Goal: Use online tool/utility: Utilize a website feature to perform a specific function

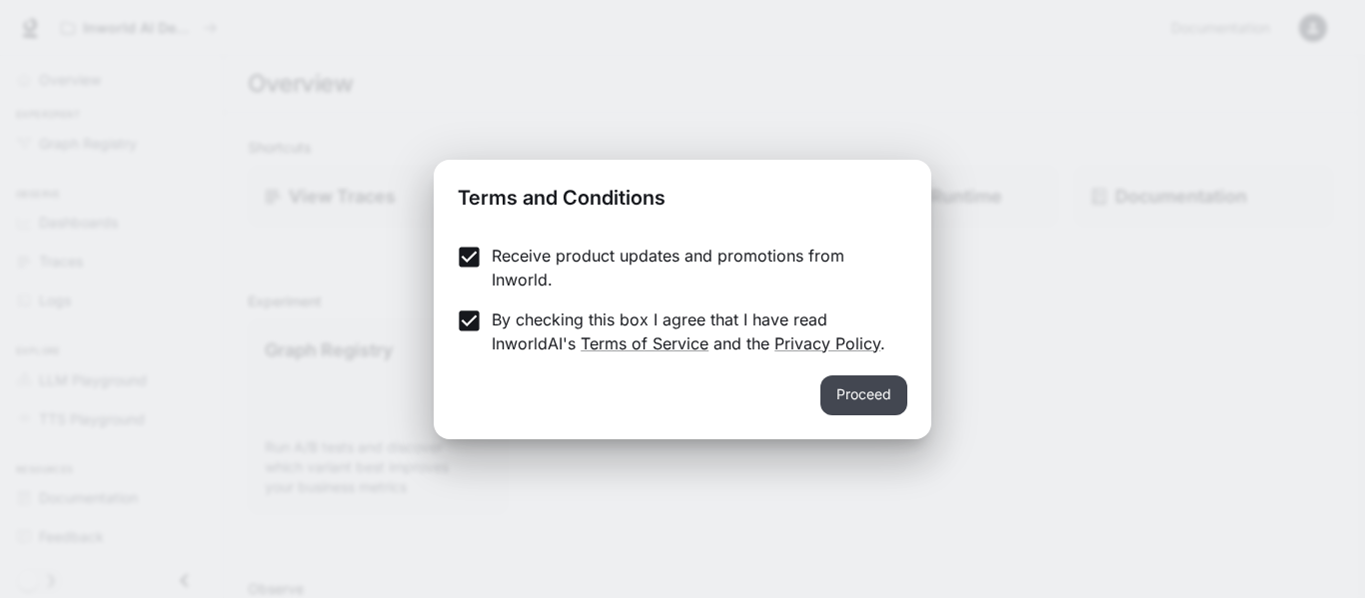
click at [855, 395] on button "Proceed" at bounding box center [863, 396] width 87 height 40
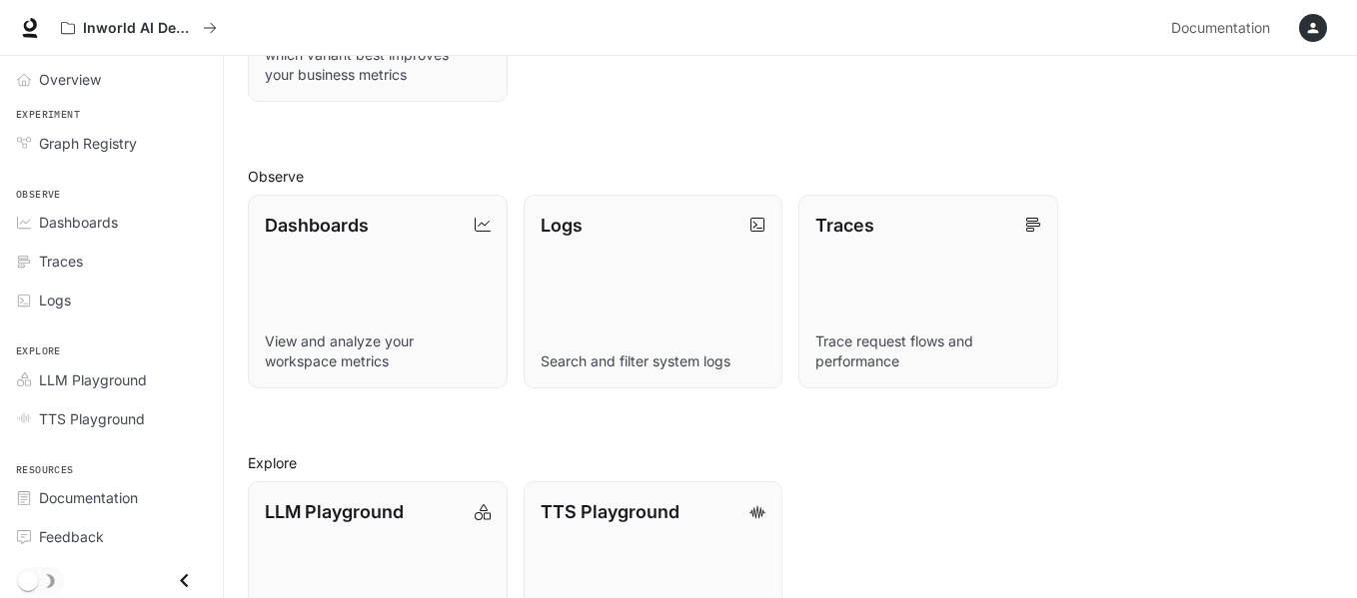
scroll to position [514, 0]
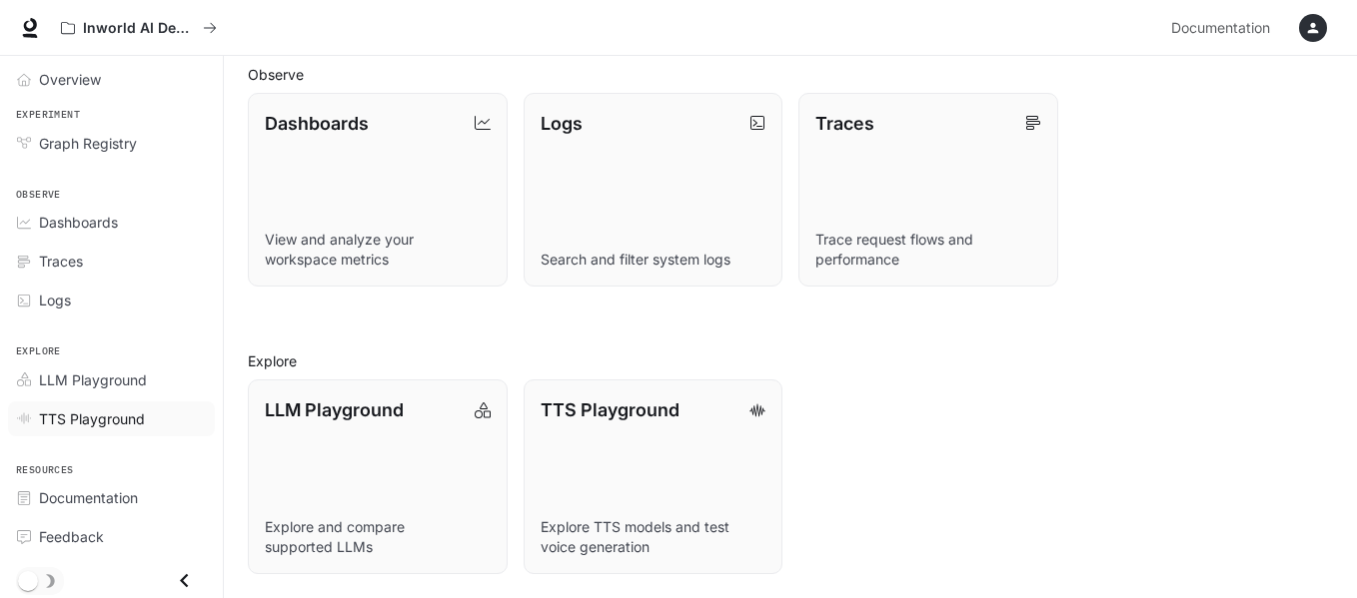
click at [55, 415] on span "TTS Playground" at bounding box center [92, 419] width 106 height 21
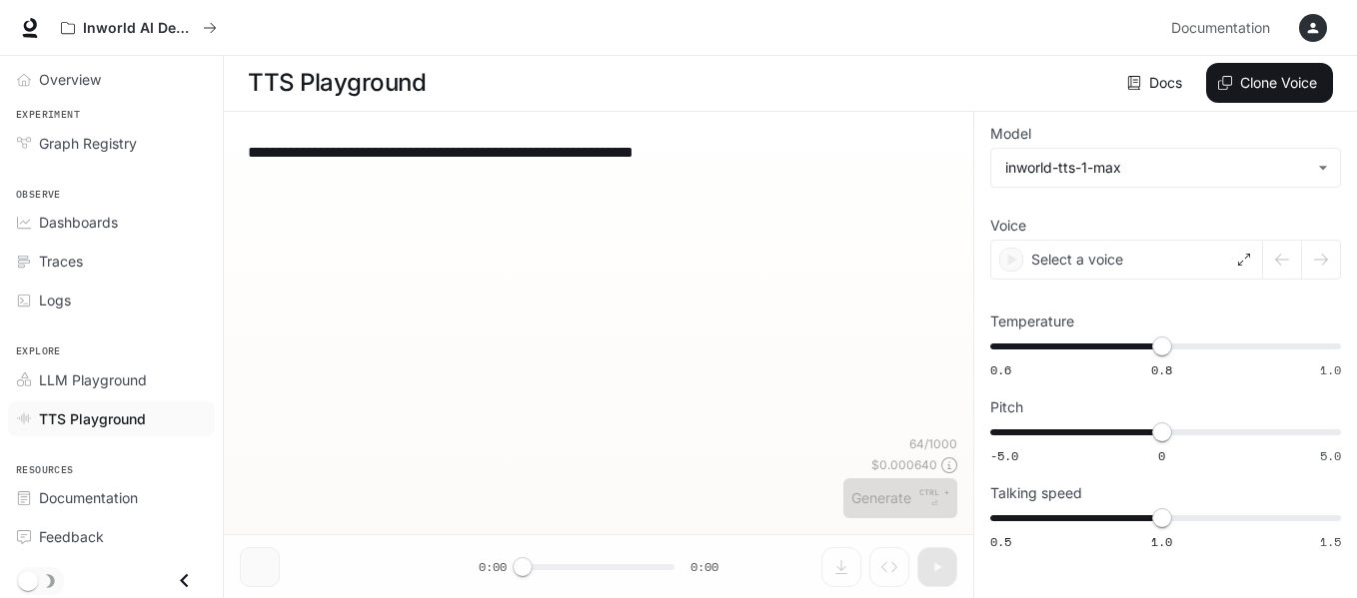
scroll to position [1, 0]
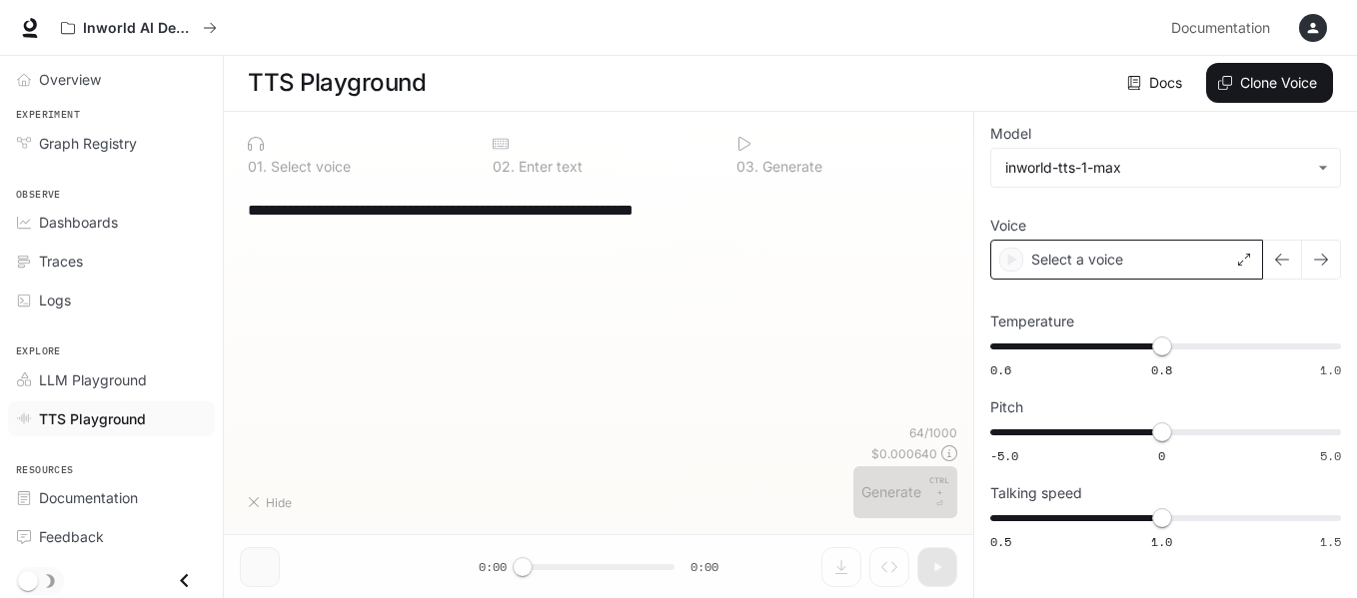
click at [1098, 257] on div "Select a voice" at bounding box center [1126, 260] width 273 height 40
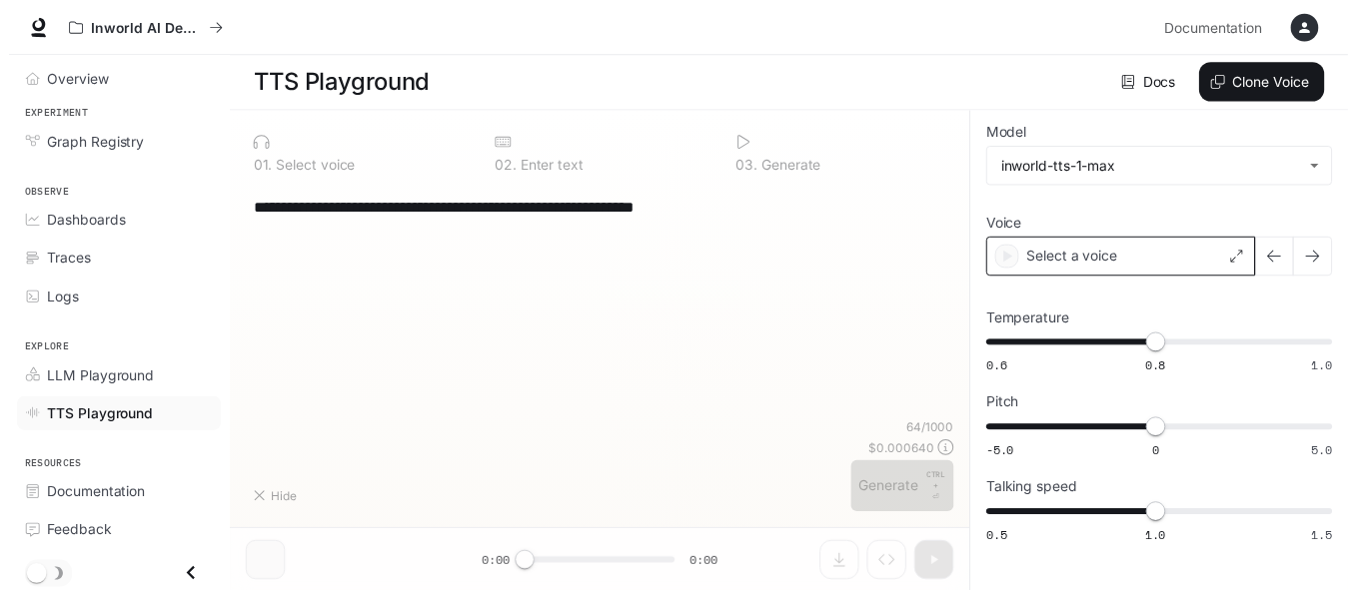
scroll to position [9, 0]
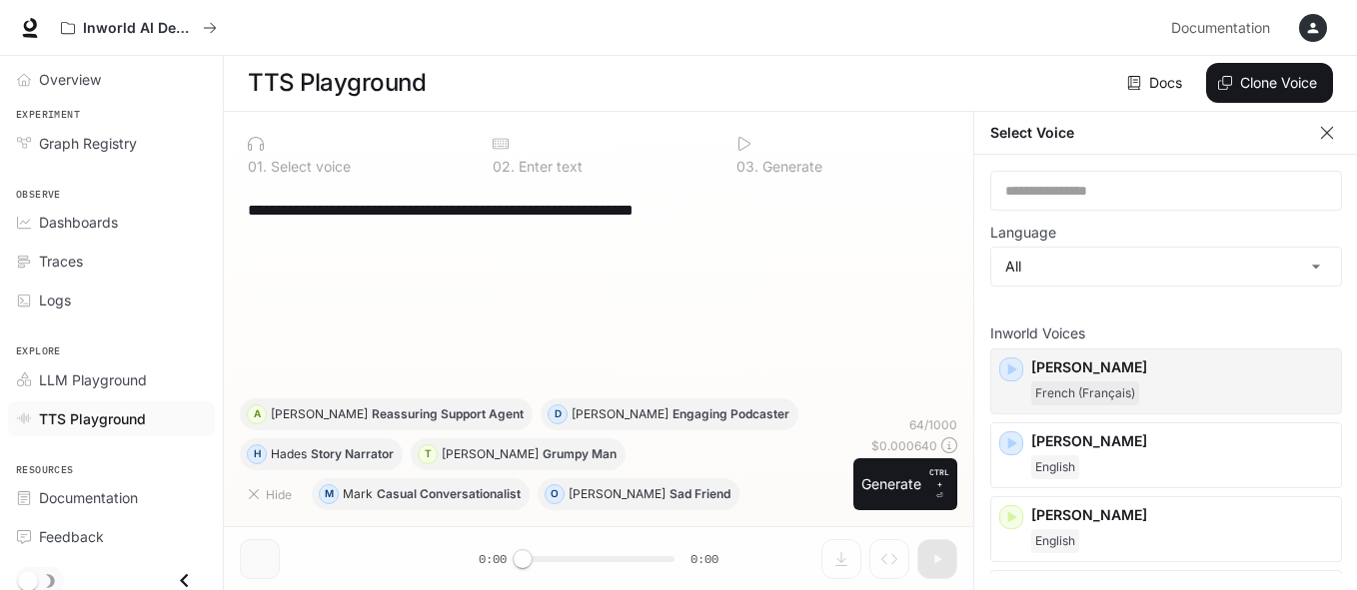
click at [1061, 373] on div "[PERSON_NAME] (Français)" at bounding box center [1182, 382] width 302 height 48
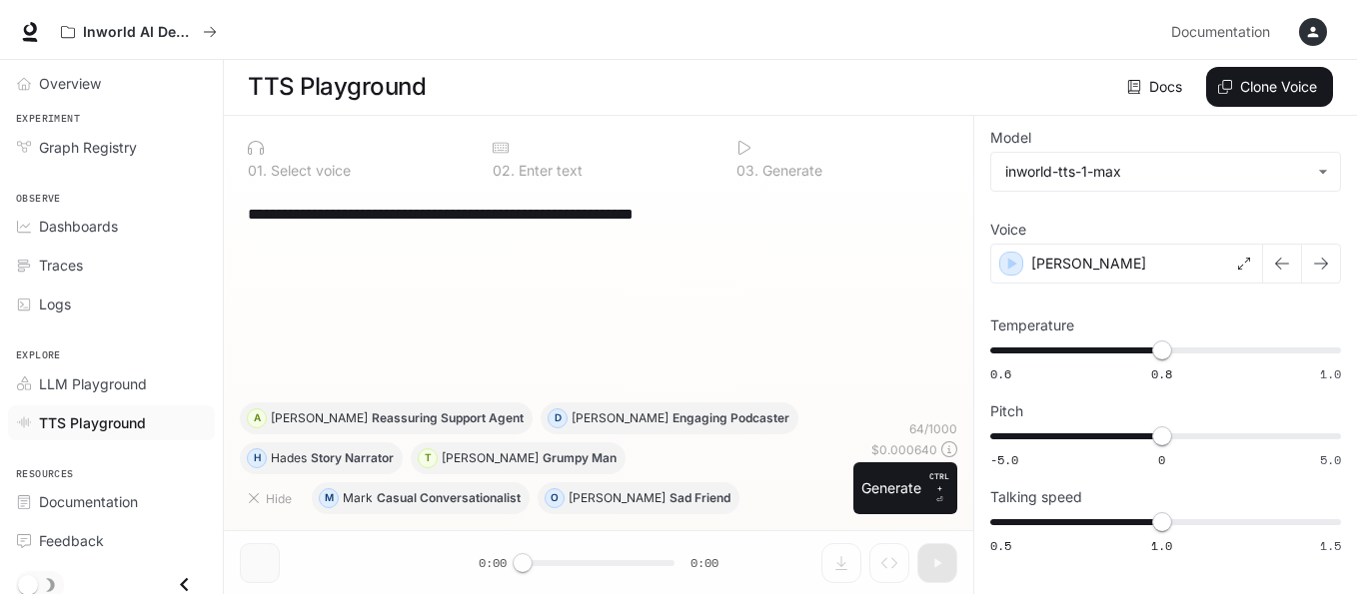
scroll to position [1, 0]
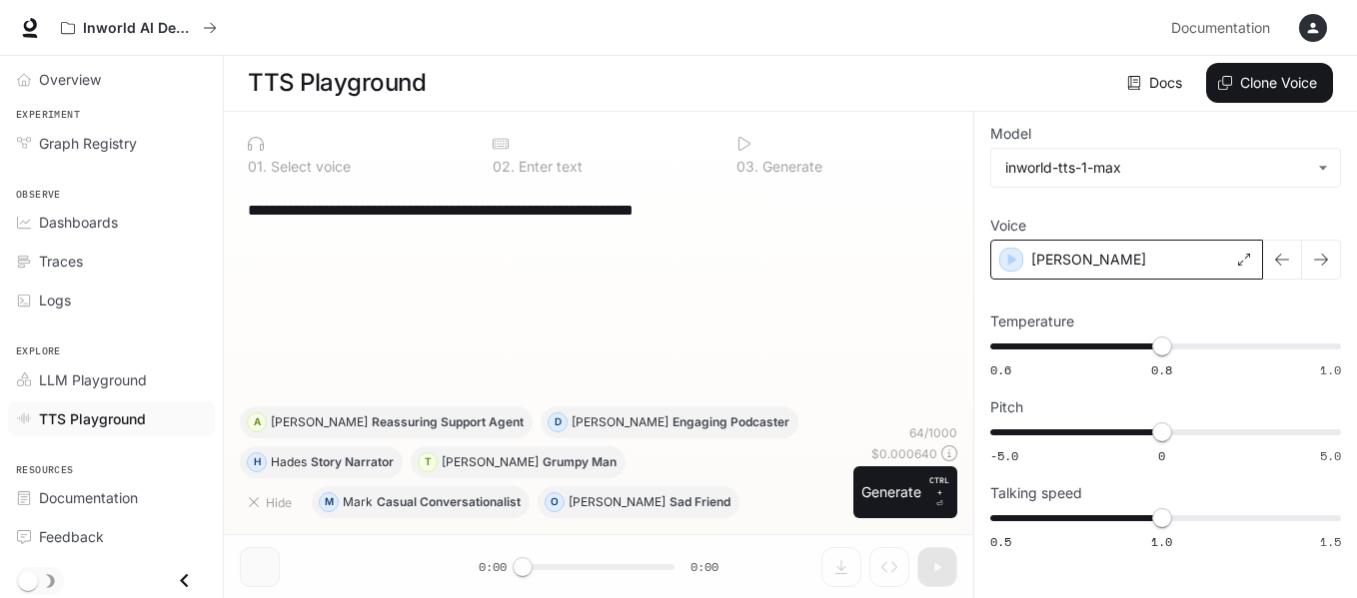
click at [1050, 253] on p "[PERSON_NAME]" at bounding box center [1088, 260] width 115 height 20
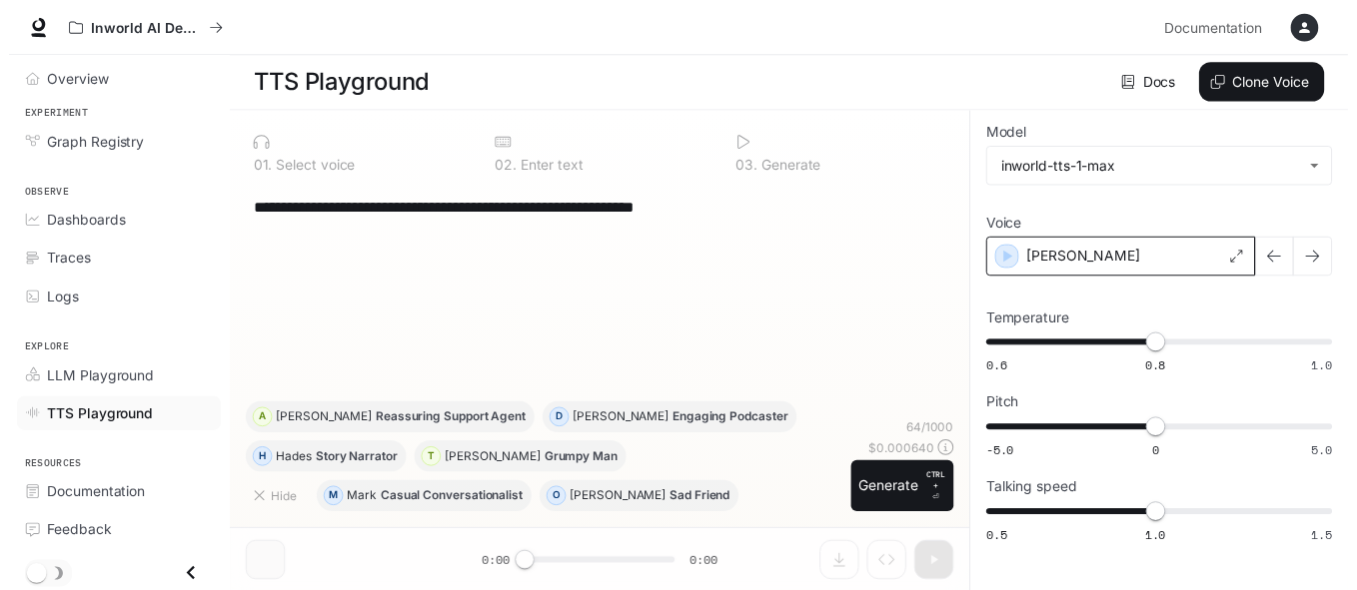
scroll to position [9, 0]
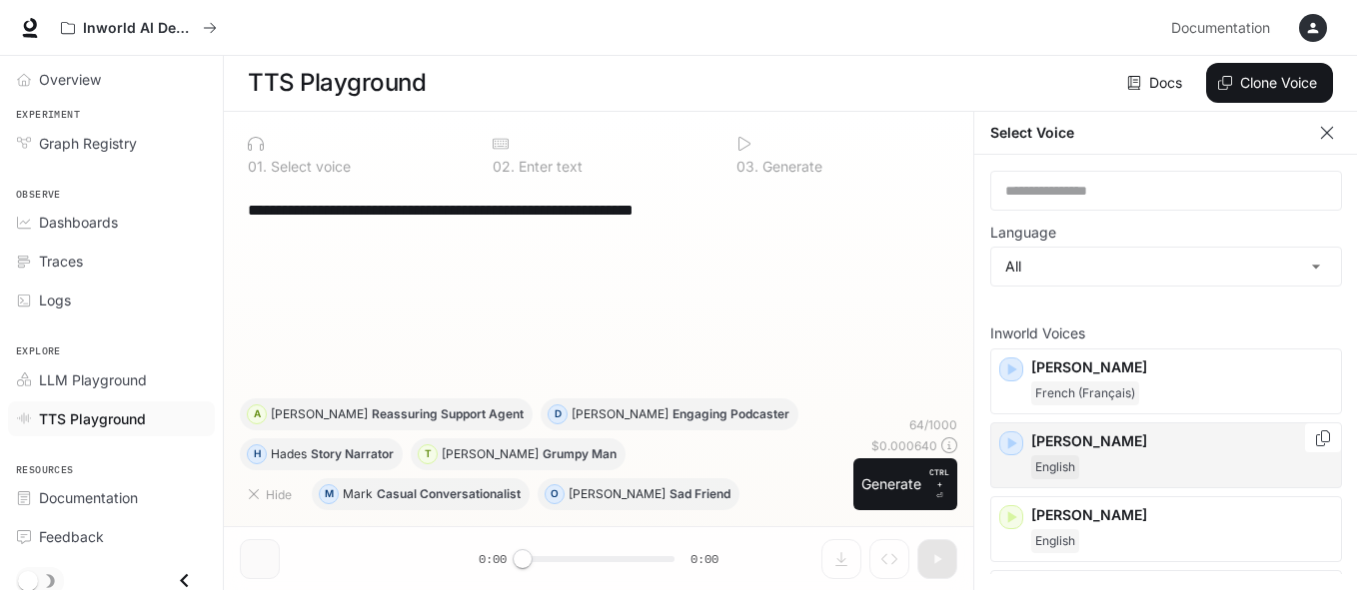
click at [1088, 457] on div "English" at bounding box center [1182, 468] width 302 height 24
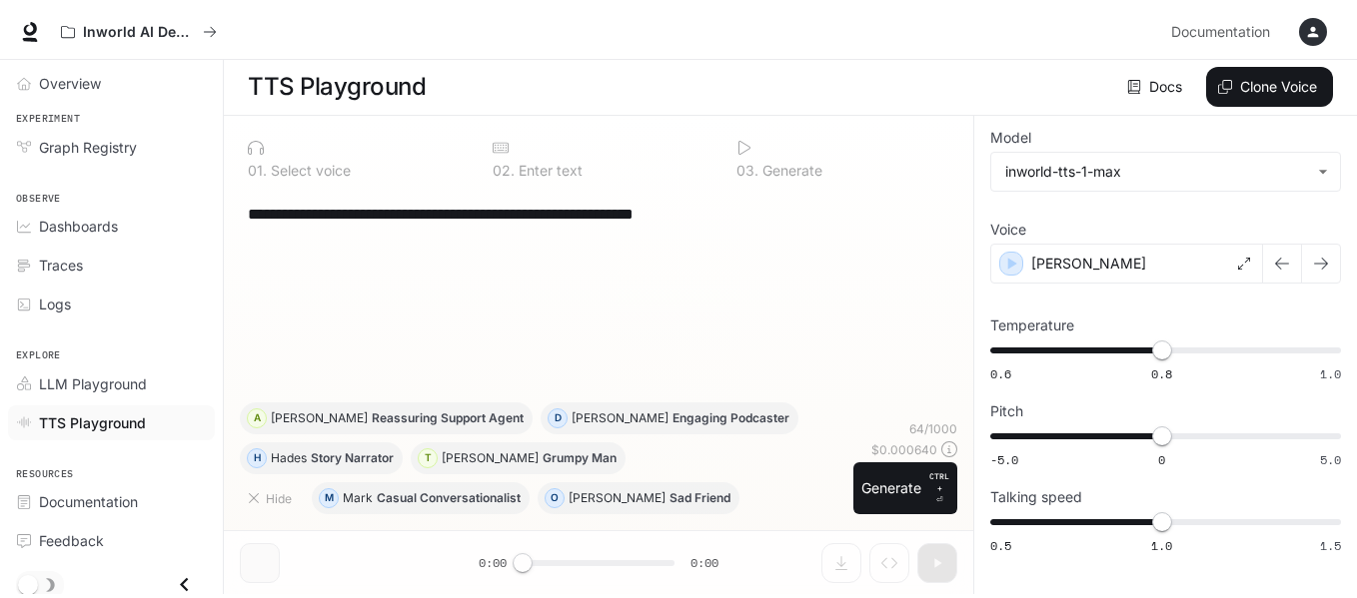
scroll to position [1, 0]
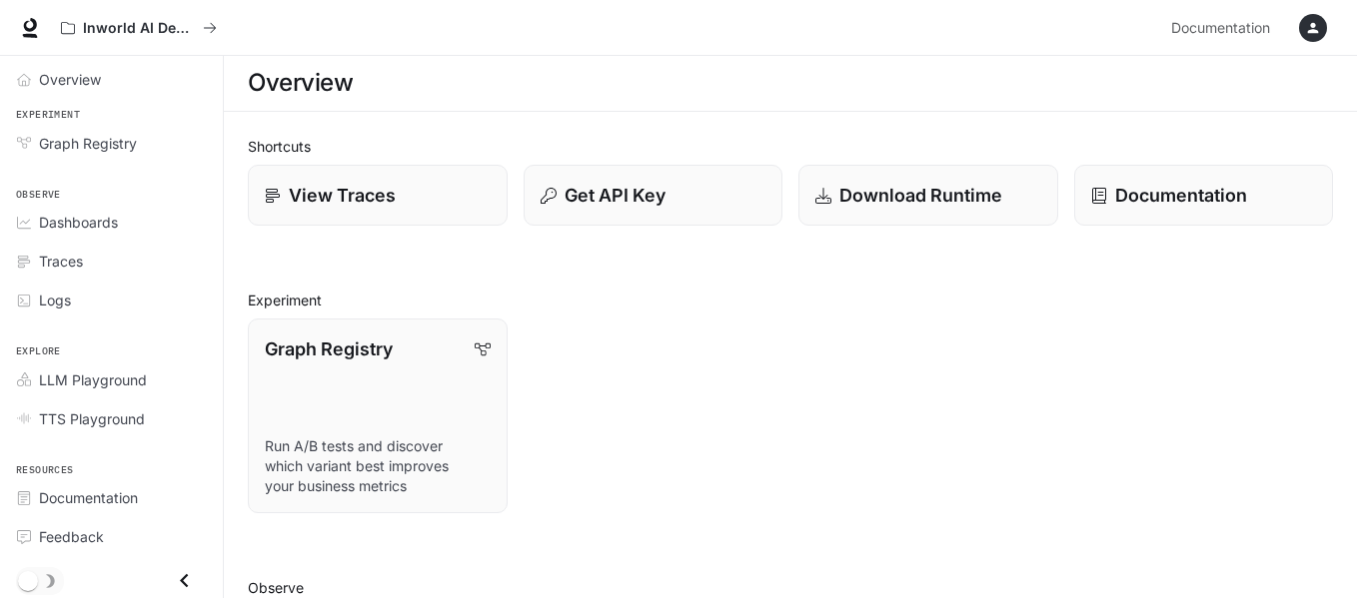
scroll to position [514, 0]
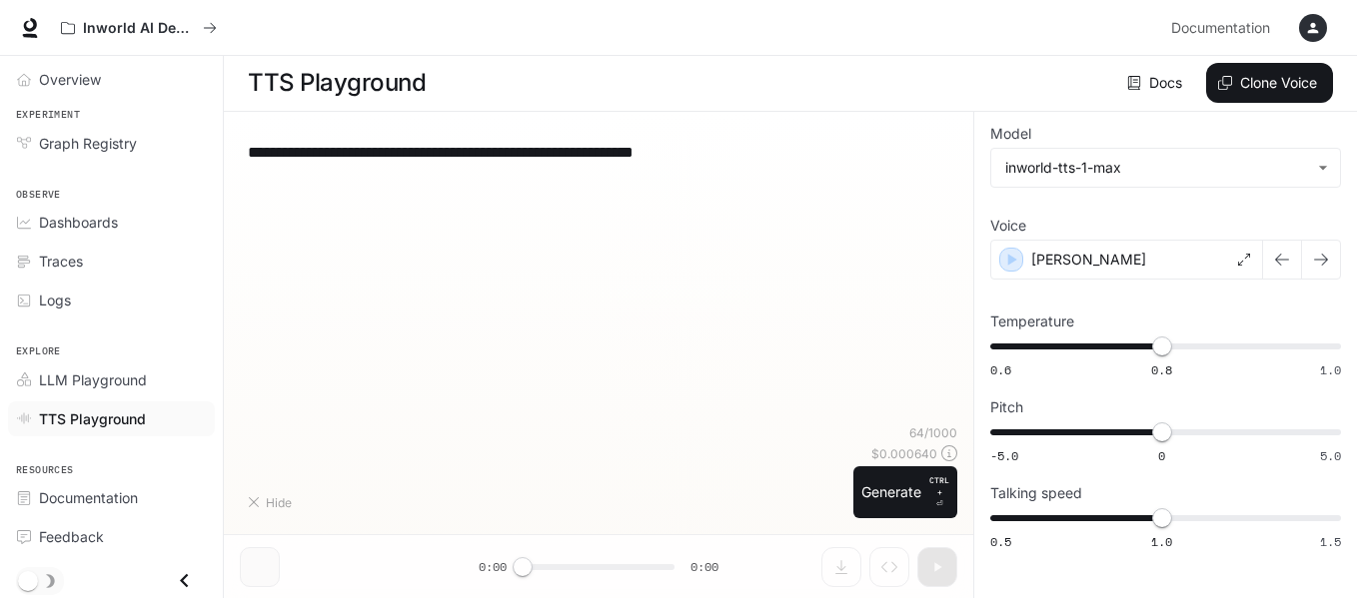
scroll to position [1, 0]
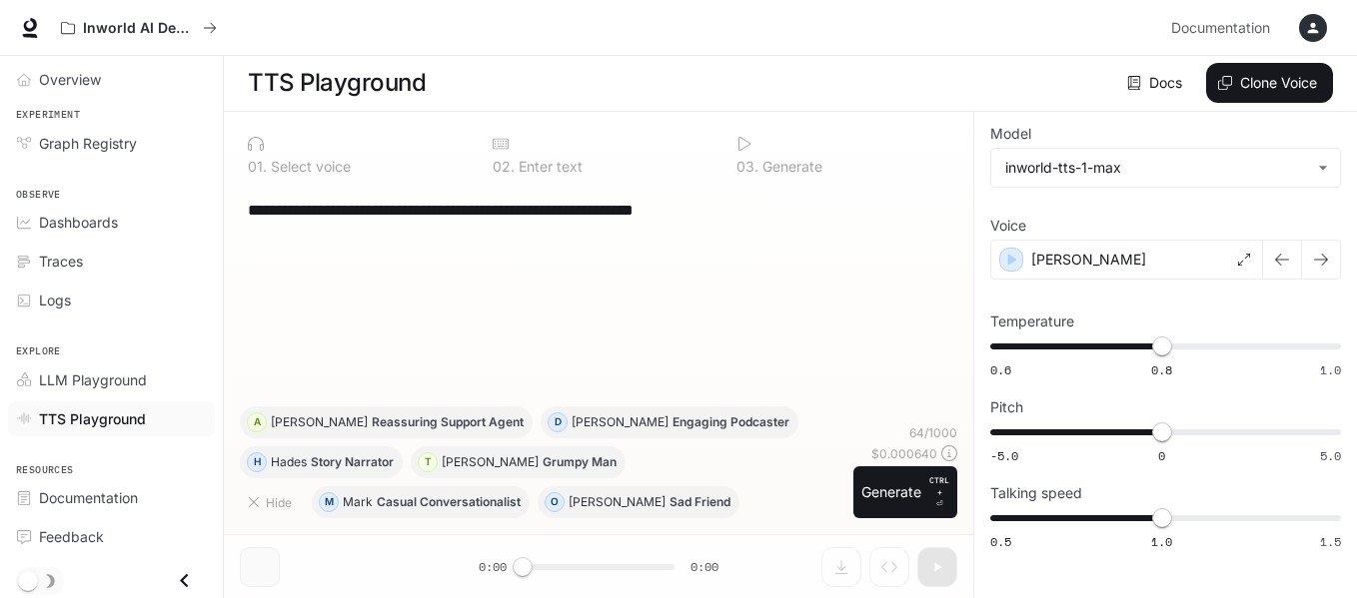
click at [630, 282] on div "**********" at bounding box center [598, 296] width 717 height 221
click at [663, 331] on div "**********" at bounding box center [598, 296] width 717 height 221
click at [505, 144] on icon at bounding box center [501, 144] width 16 height 11
click at [1140, 177] on body "**********" at bounding box center [678, 298] width 1357 height 599
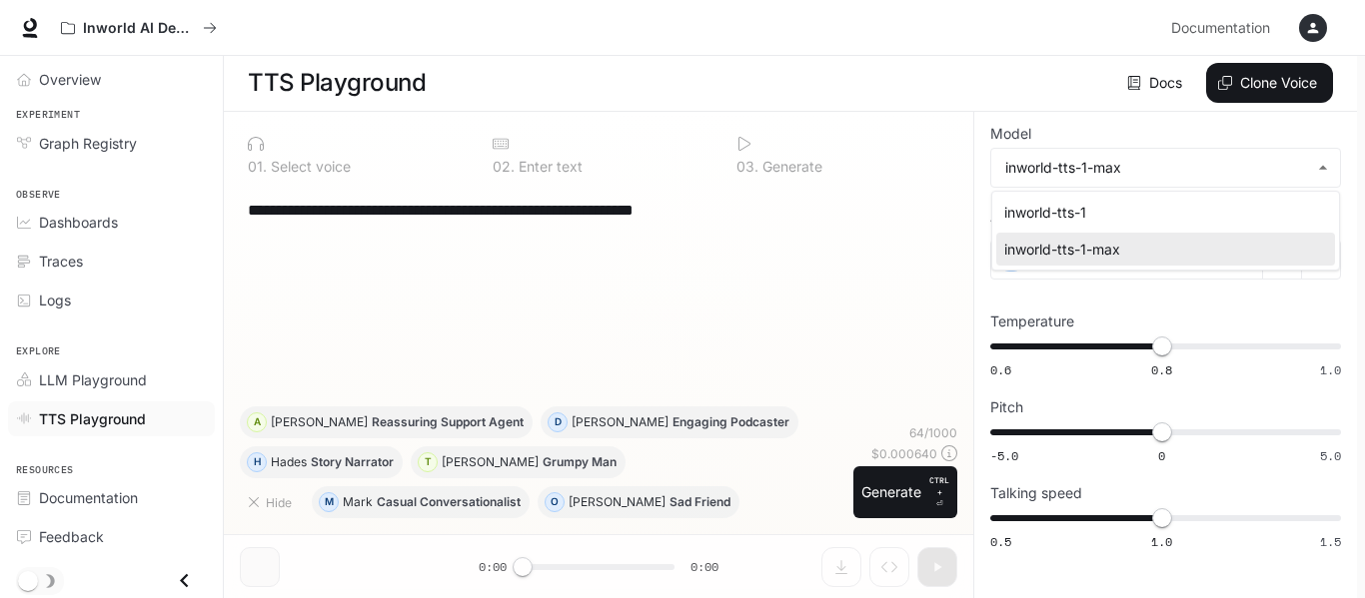
click at [859, 319] on div at bounding box center [682, 299] width 1365 height 598
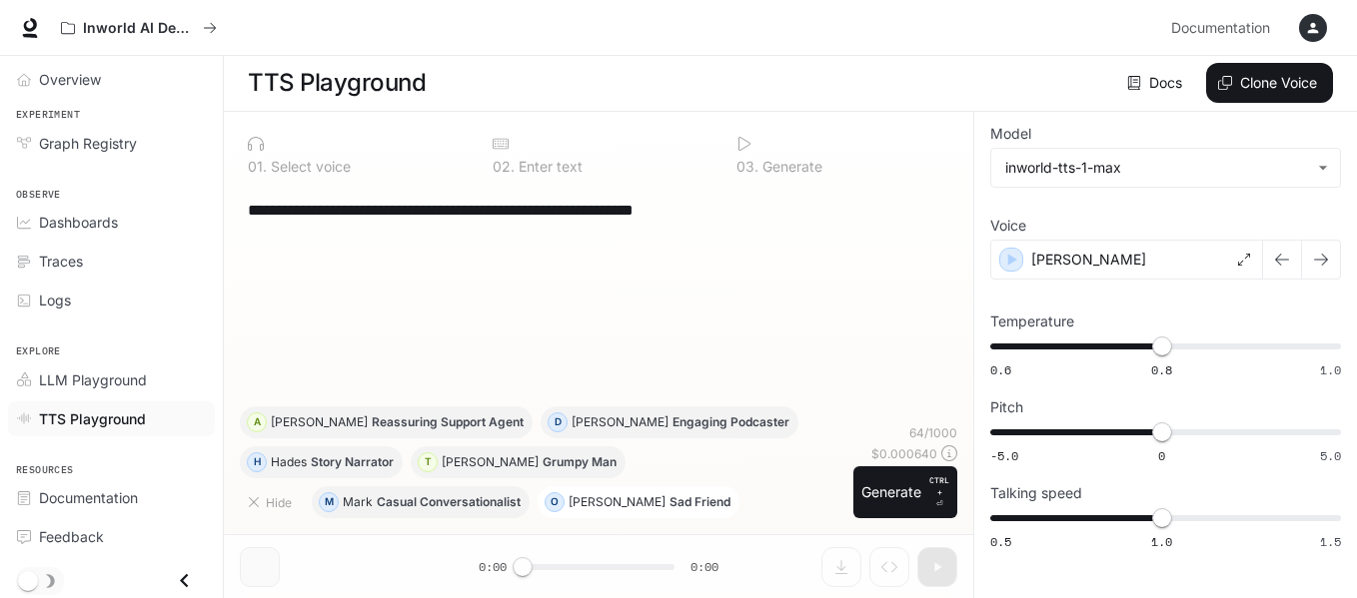
click at [669, 501] on p "Sad Friend" at bounding box center [699, 503] width 61 height 12
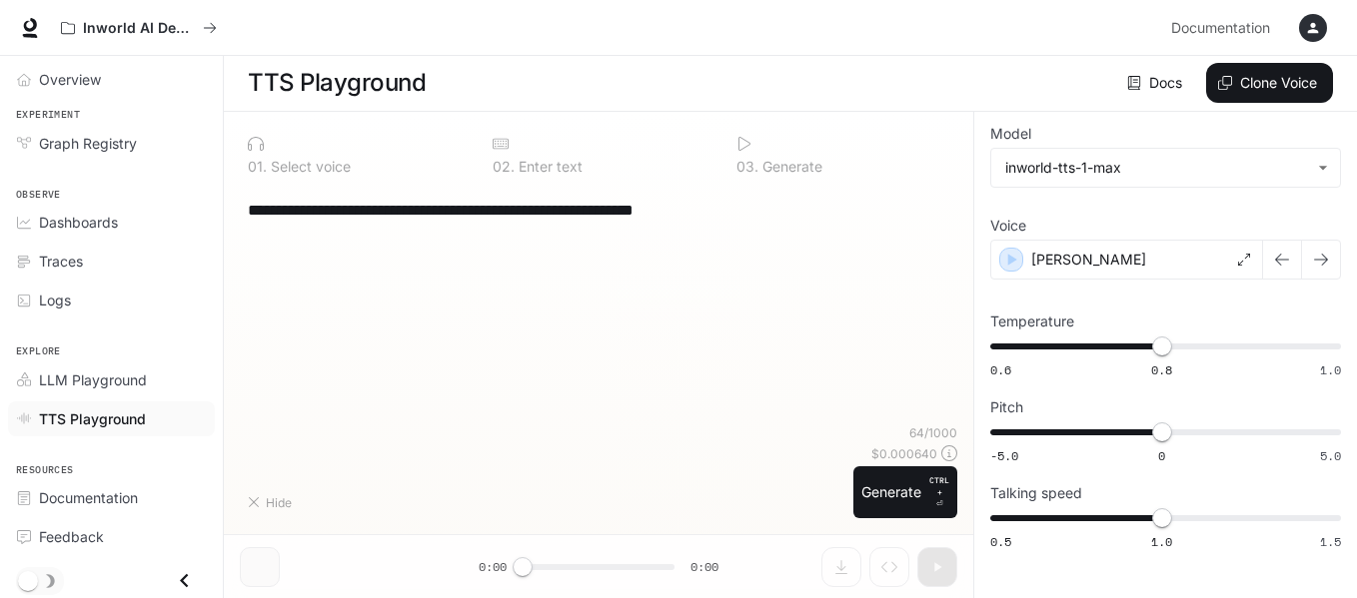
type textarea "**********"
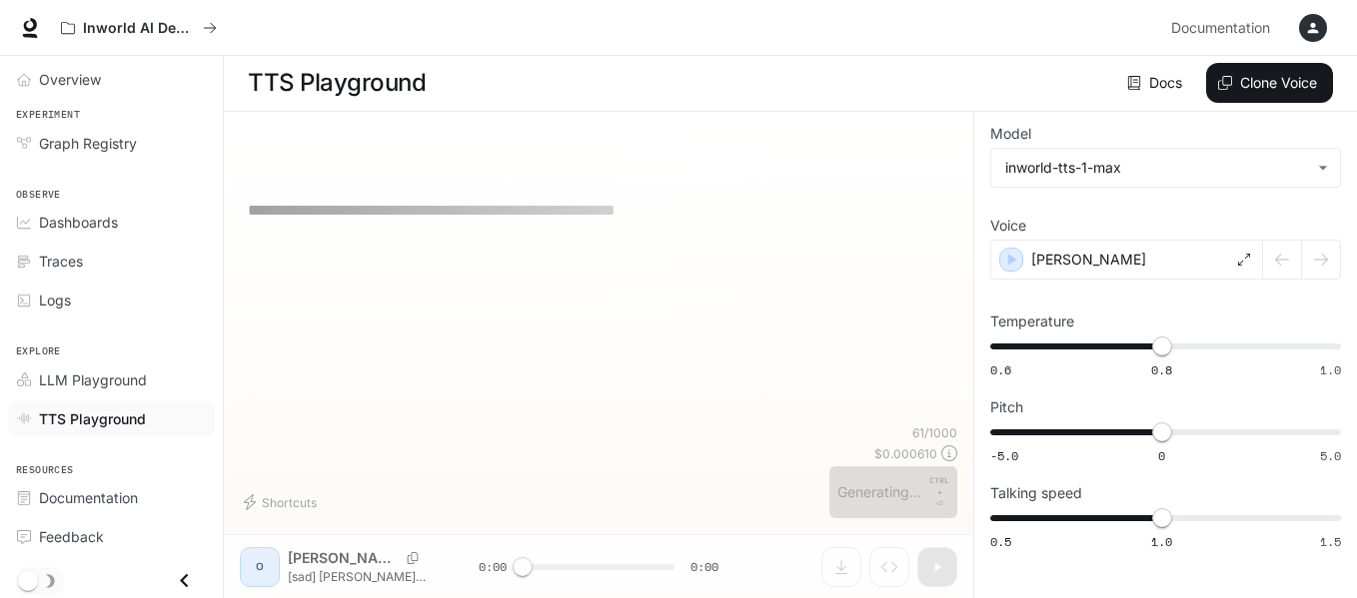
click at [505, 453] on div at bounding box center [599, 416] width 480 height 120
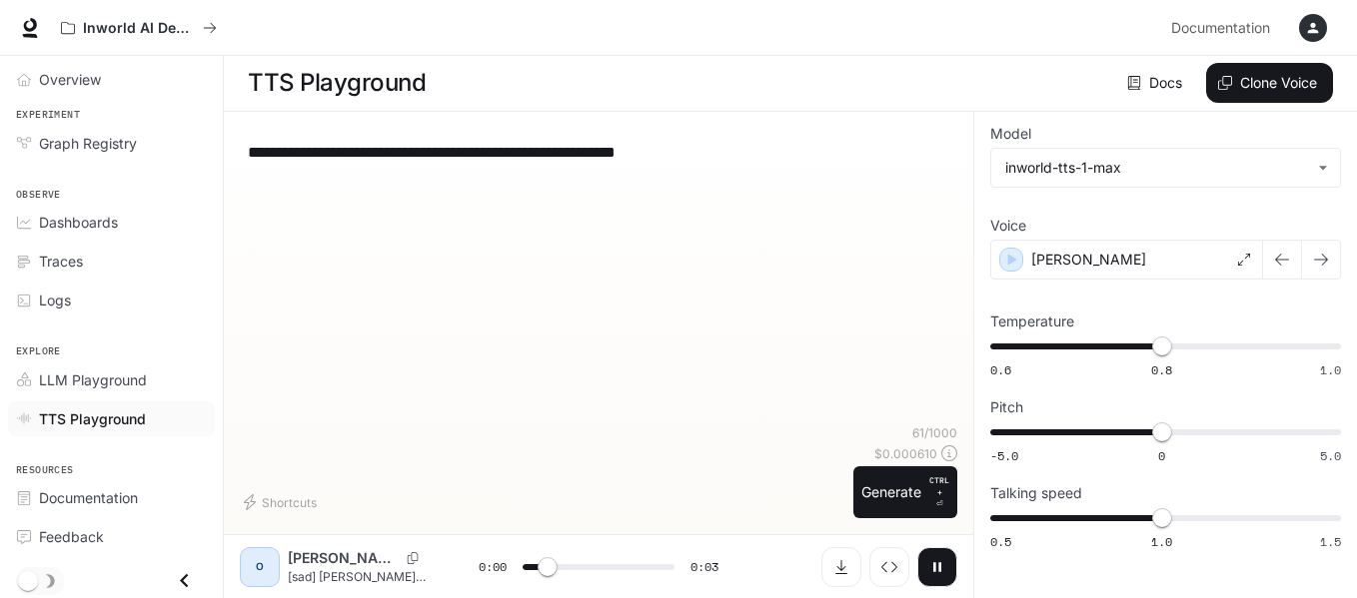
scroll to position [0, 0]
click at [763, 175] on div "**********" at bounding box center [598, 153] width 701 height 48
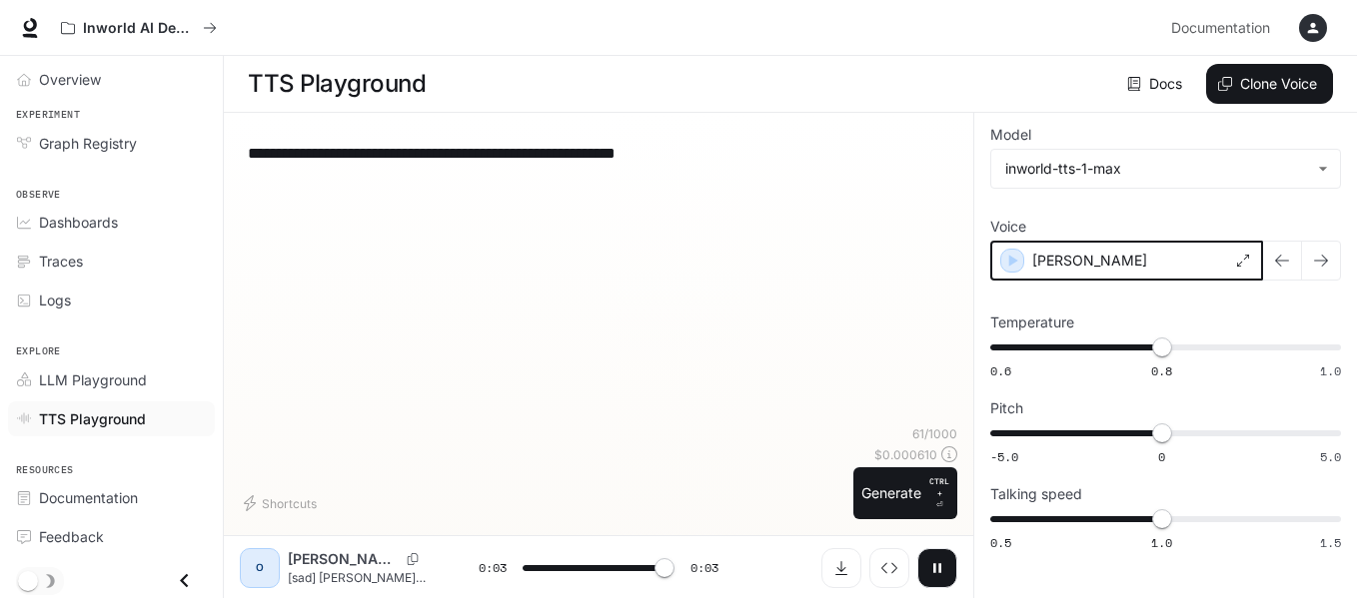
click at [1012, 261] on icon "button" at bounding box center [1013, 261] width 9 height 12
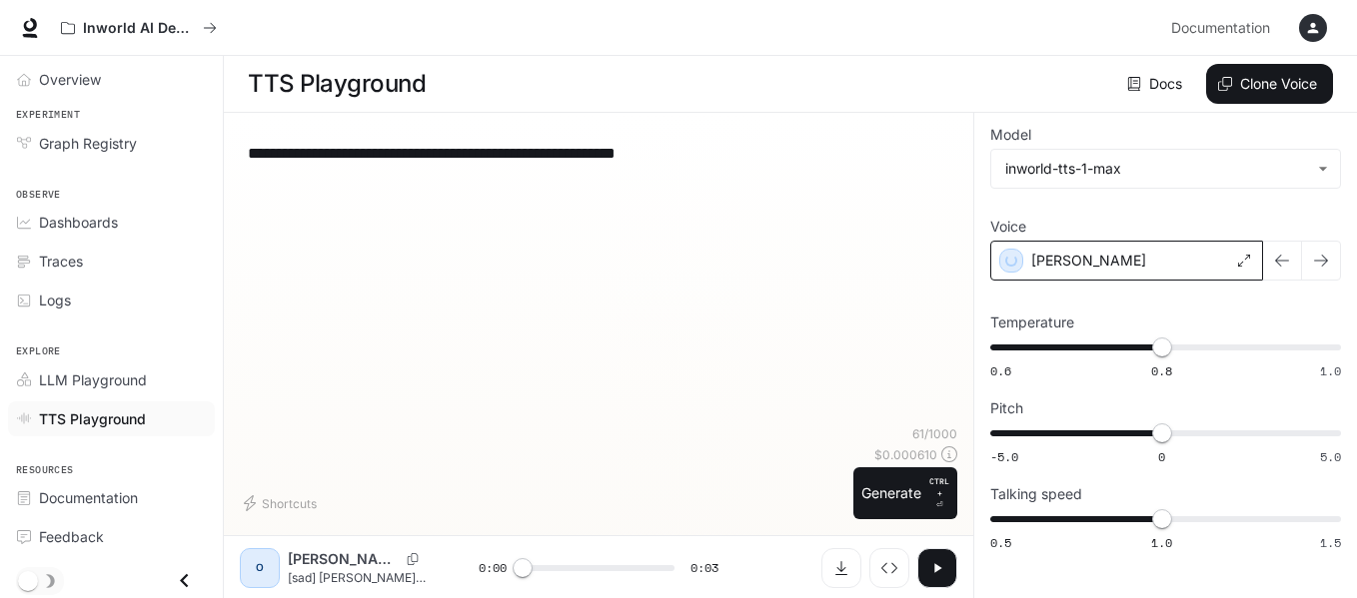
click at [803, 159] on textarea "**********" at bounding box center [598, 153] width 701 height 23
click at [743, 147] on textarea "**********" at bounding box center [598, 153] width 701 height 23
click at [299, 580] on p "[sad] [PERSON_NAME] broke up with me last week. I'm still feeling lost." at bounding box center [359, 577] width 143 height 17
click at [882, 581] on button "Inspect" at bounding box center [889, 568] width 40 height 40
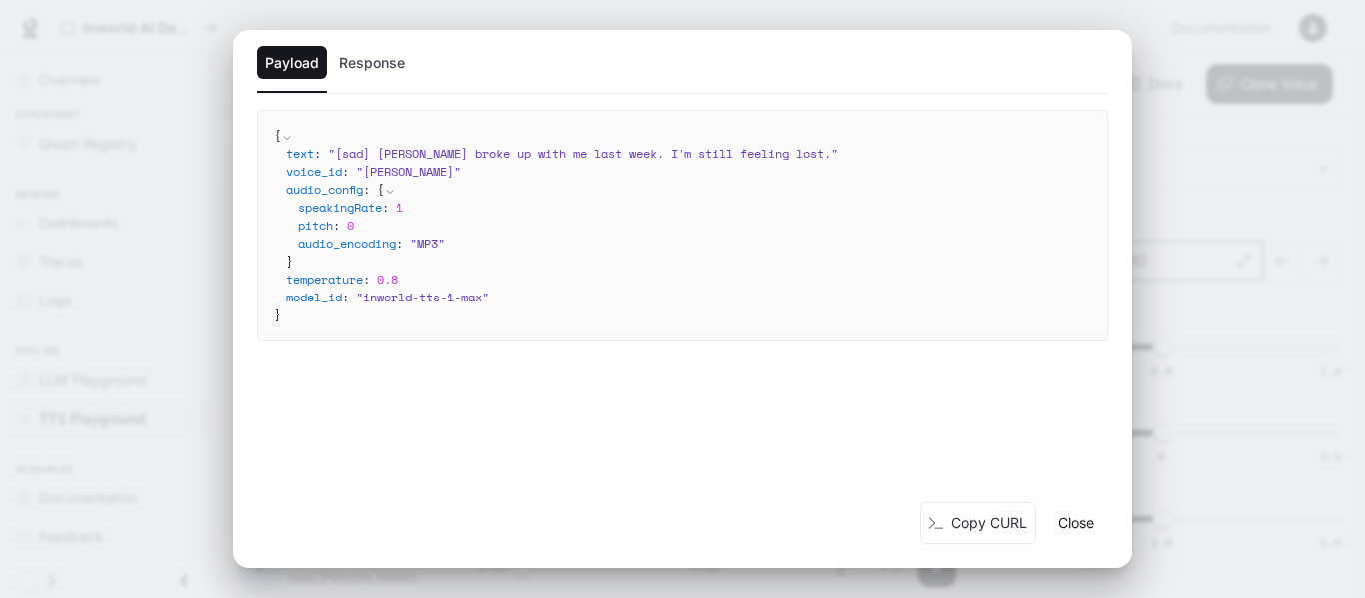
click at [536, 301] on div "model_id : " inworld-tts-1-max "" at bounding box center [688, 298] width 805 height 18
click at [381, 72] on button "Response" at bounding box center [372, 63] width 82 height 34
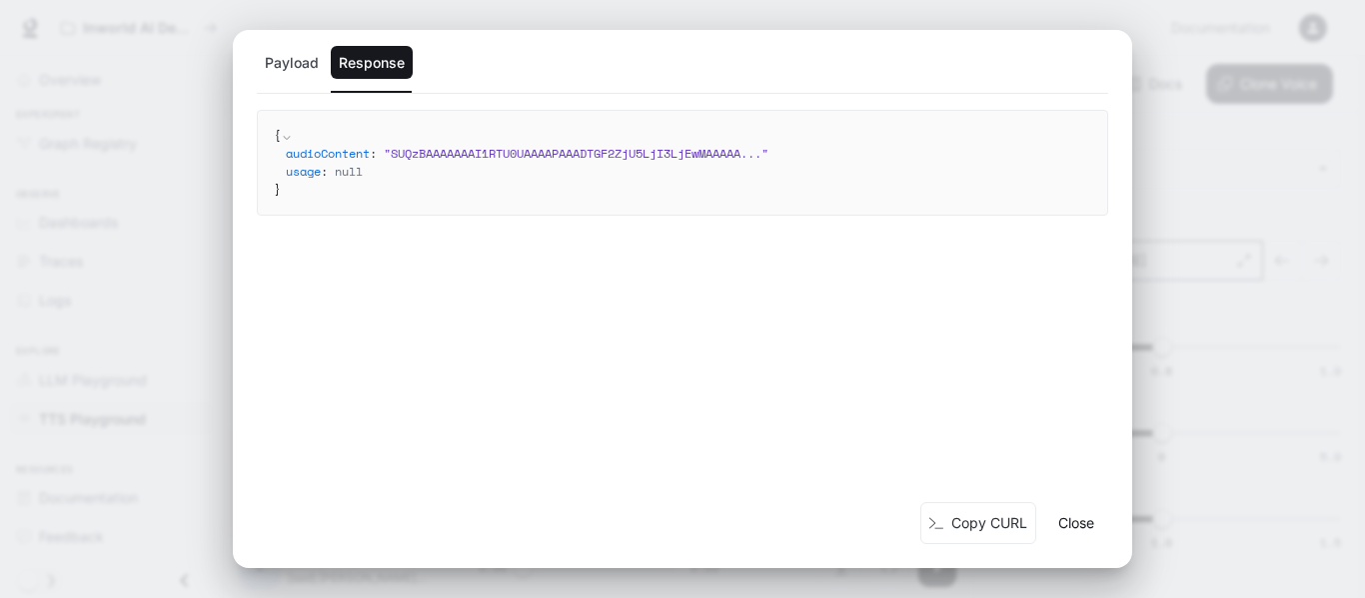
click at [317, 149] on span "audioContent" at bounding box center [328, 153] width 84 height 17
click at [1063, 522] on button "Close" at bounding box center [1076, 523] width 64 height 40
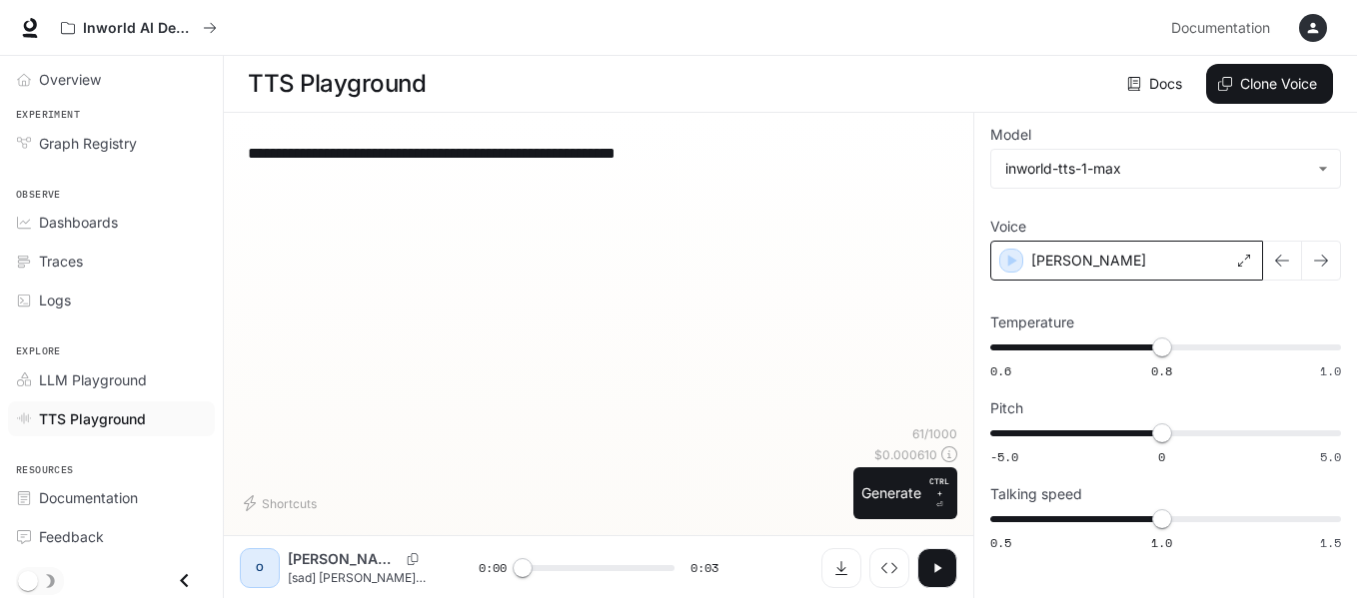
click at [580, 431] on div at bounding box center [599, 417] width 480 height 120
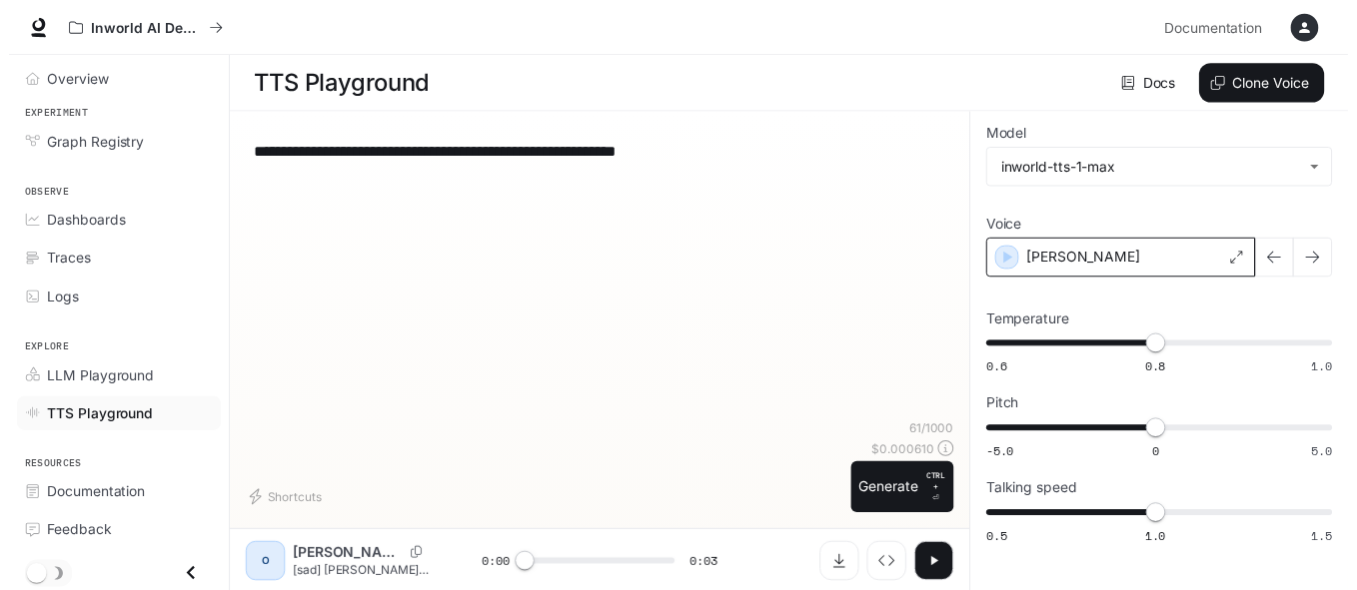
scroll to position [1, 0]
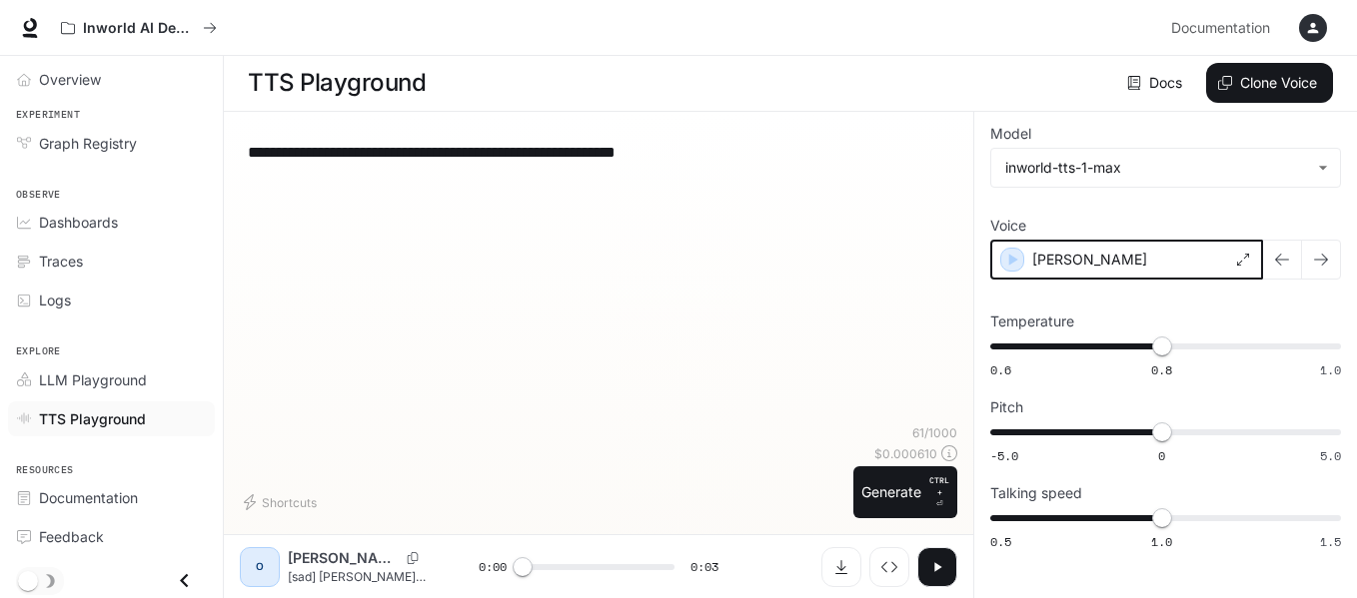
click at [1017, 260] on icon "button" at bounding box center [1012, 260] width 20 height 20
click at [1318, 273] on button "button" at bounding box center [1321, 260] width 40 height 40
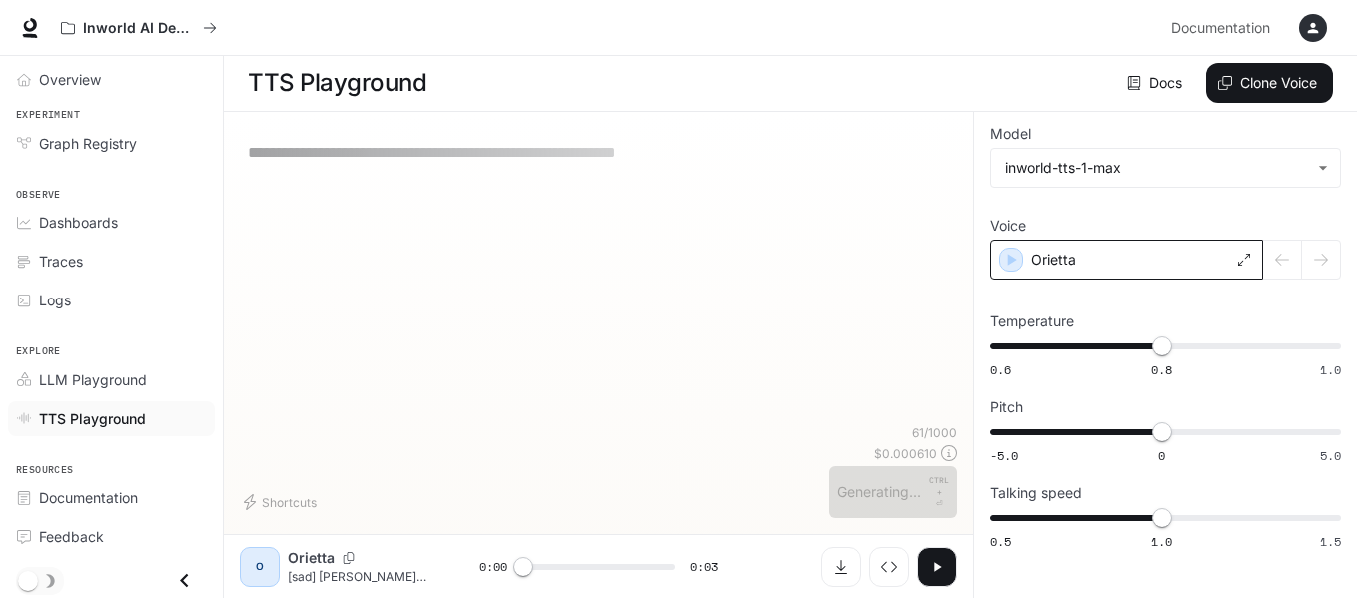
click at [1308, 279] on div at bounding box center [1302, 260] width 78 height 40
click at [1308, 276] on div at bounding box center [1302, 260] width 78 height 40
click at [1303, 277] on div at bounding box center [1302, 260] width 78 height 40
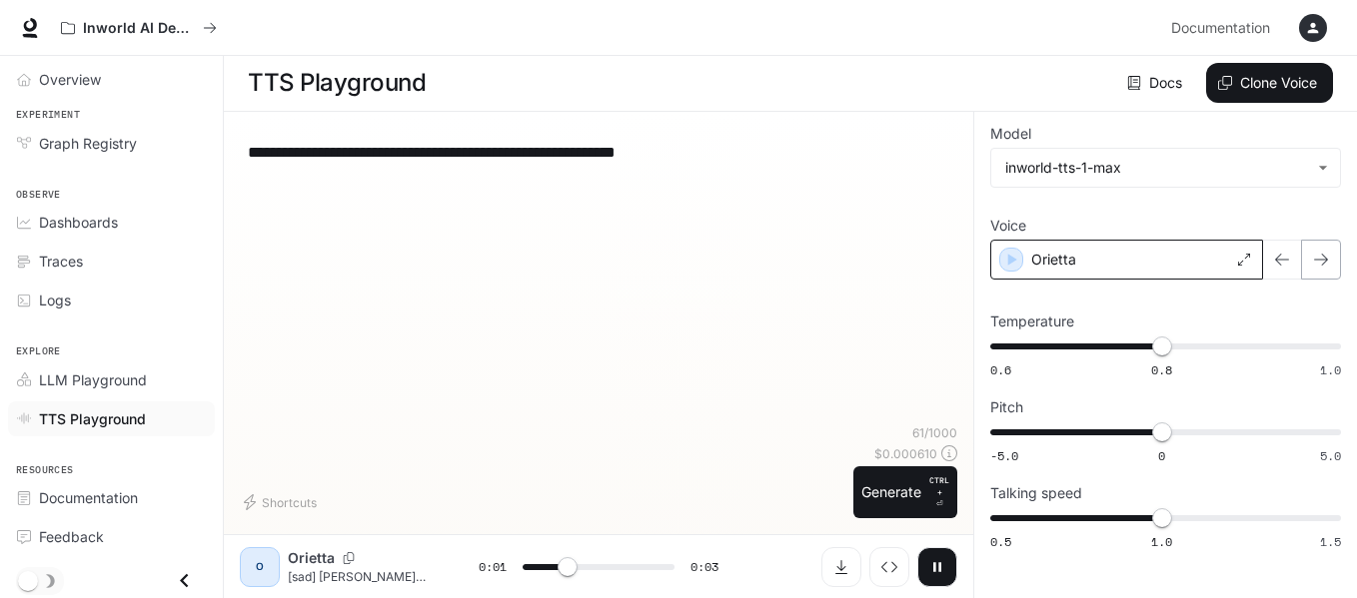
click at [1309, 271] on button "button" at bounding box center [1321, 260] width 40 height 40
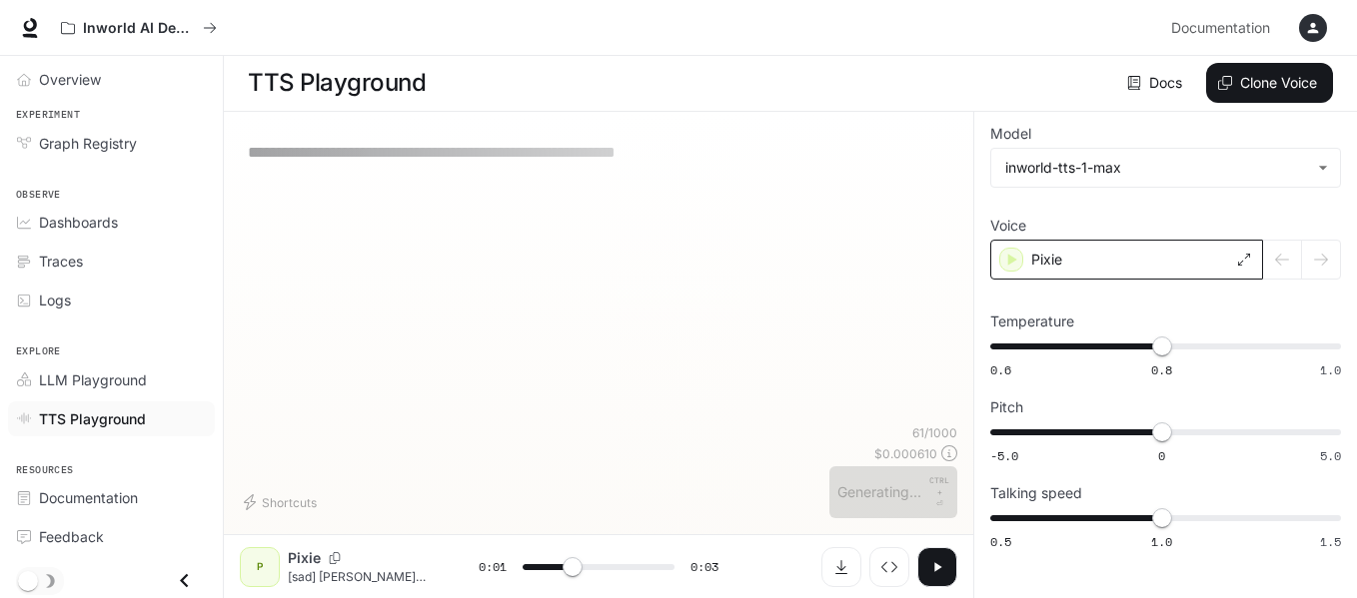
click at [1110, 249] on div "Pixie" at bounding box center [1126, 260] width 273 height 40
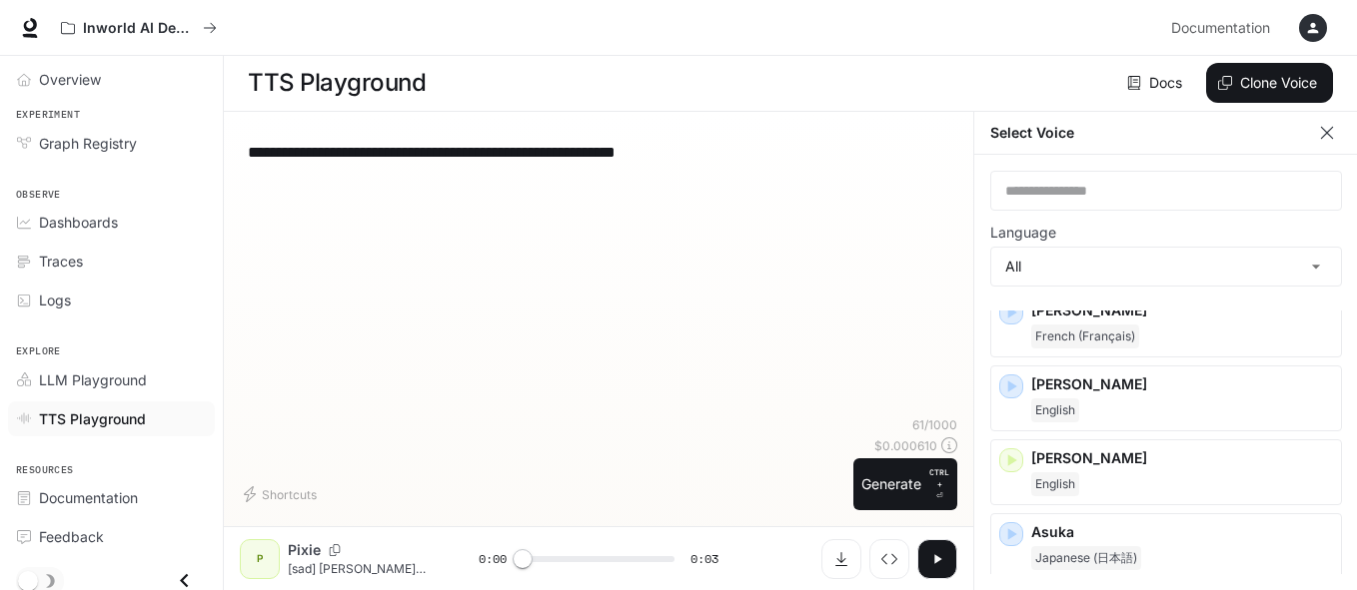
scroll to position [58, 0]
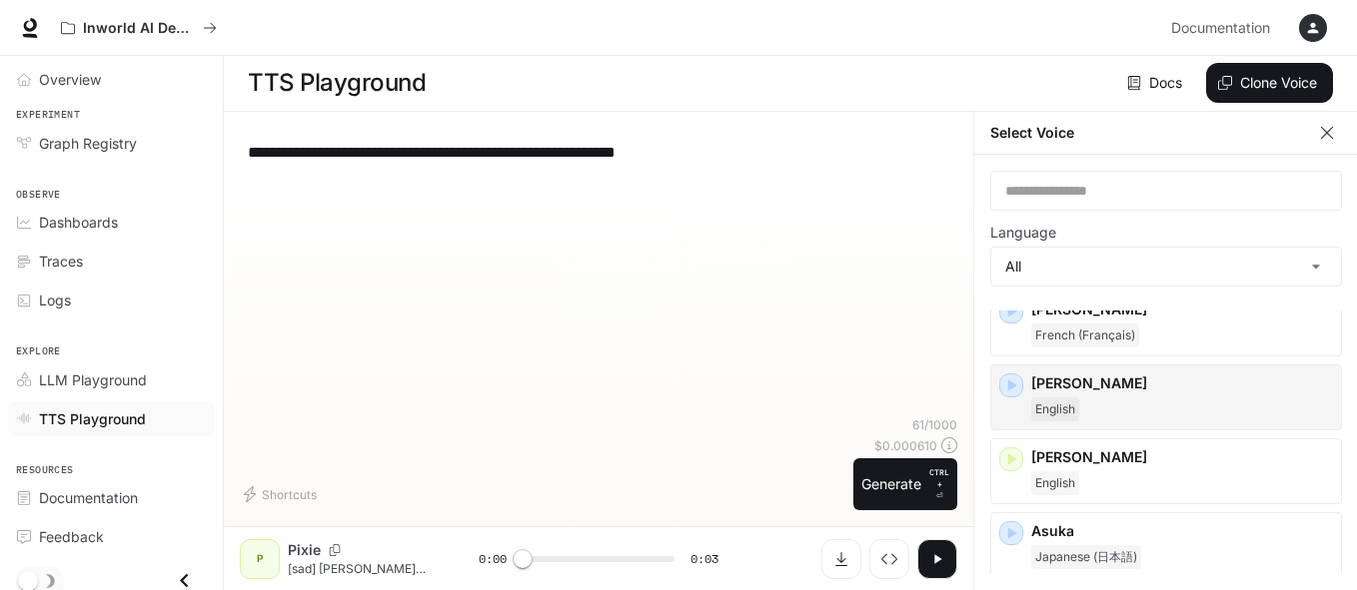
click at [1006, 375] on div "button" at bounding box center [1011, 386] width 22 height 22
click at [1064, 397] on div "[PERSON_NAME]" at bounding box center [1182, 398] width 302 height 48
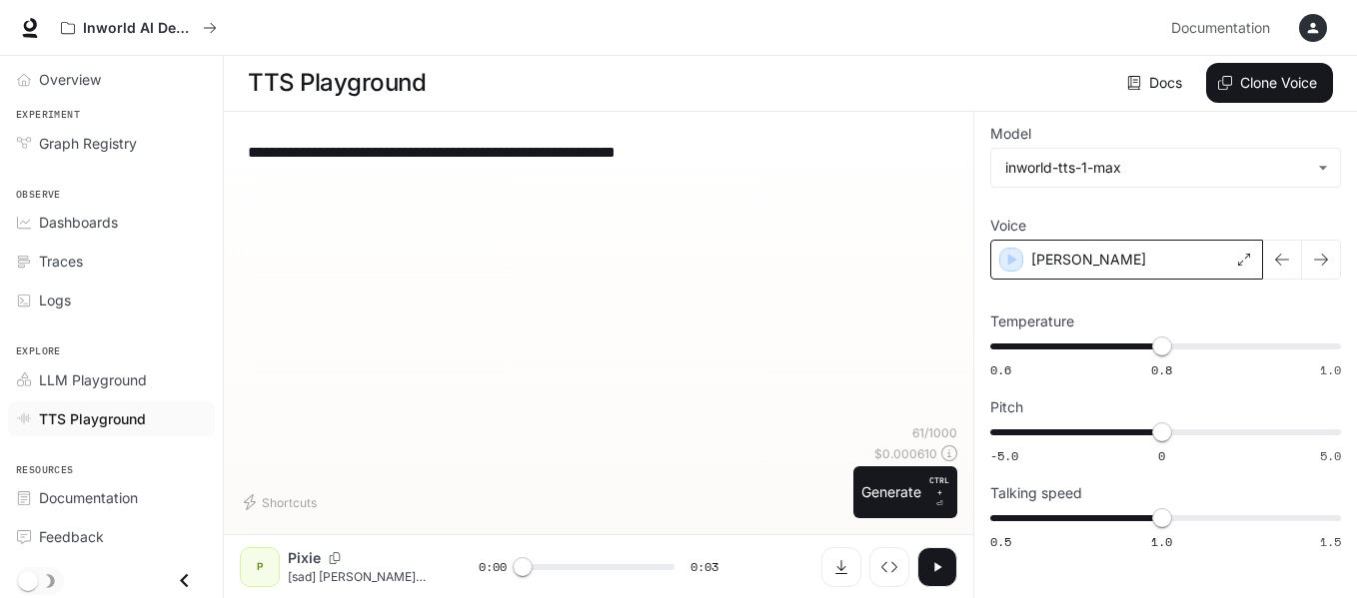
click at [1117, 258] on div "[PERSON_NAME]" at bounding box center [1126, 260] width 273 height 40
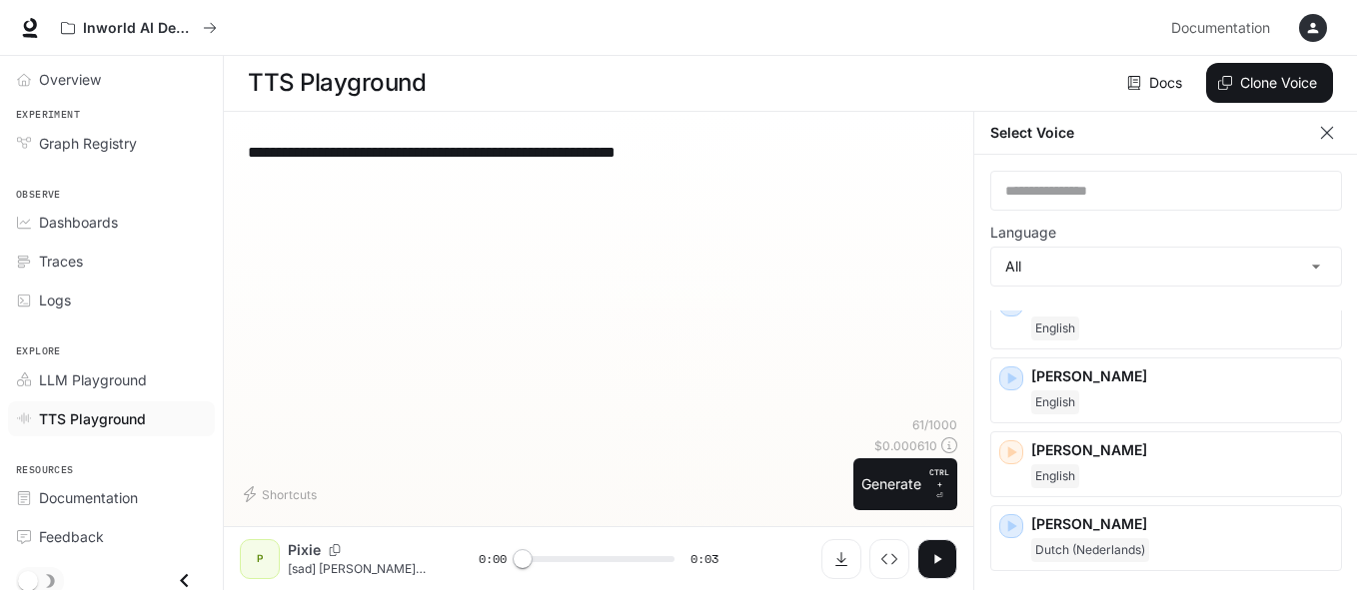
scroll to position [653, 0]
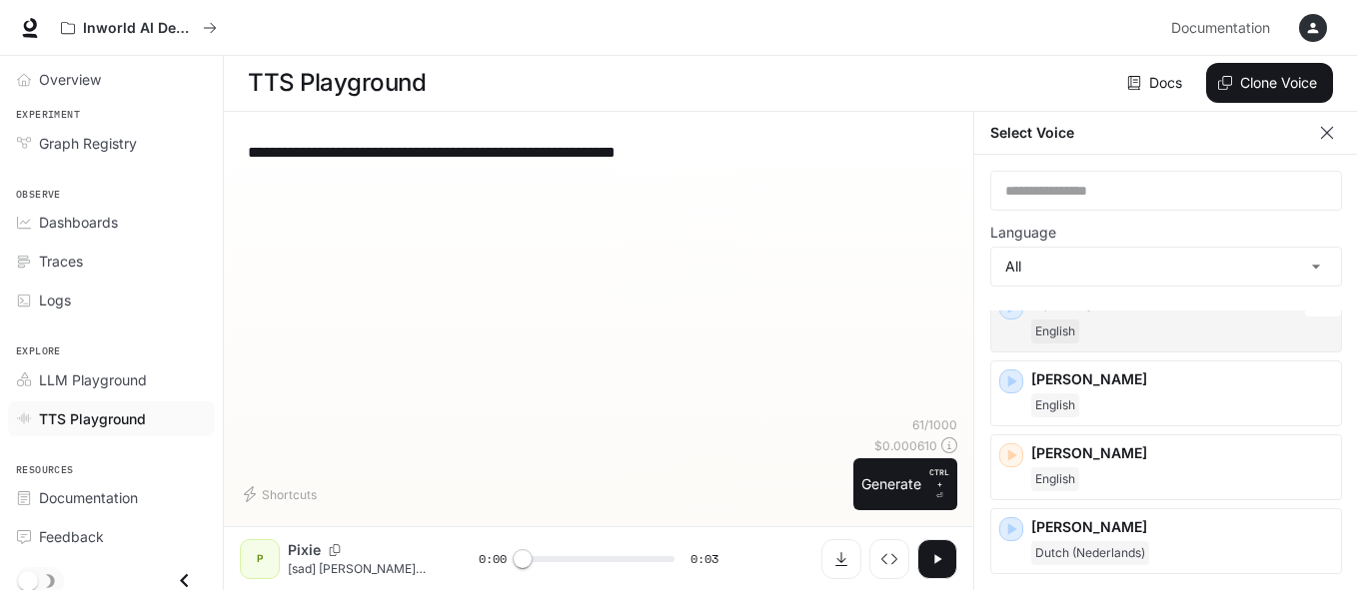
click at [1161, 340] on div "English" at bounding box center [1182, 332] width 302 height 24
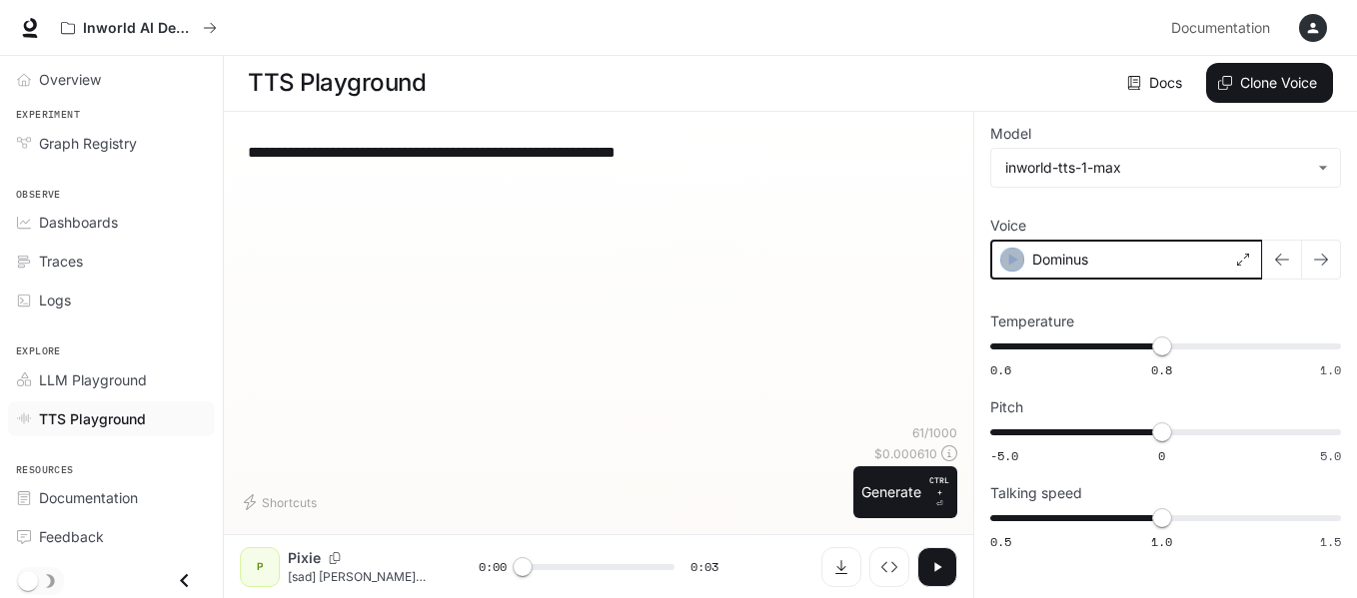
click at [1003, 266] on icon "button" at bounding box center [1012, 260] width 20 height 20
click at [1108, 261] on div "Dominus" at bounding box center [1126, 260] width 273 height 40
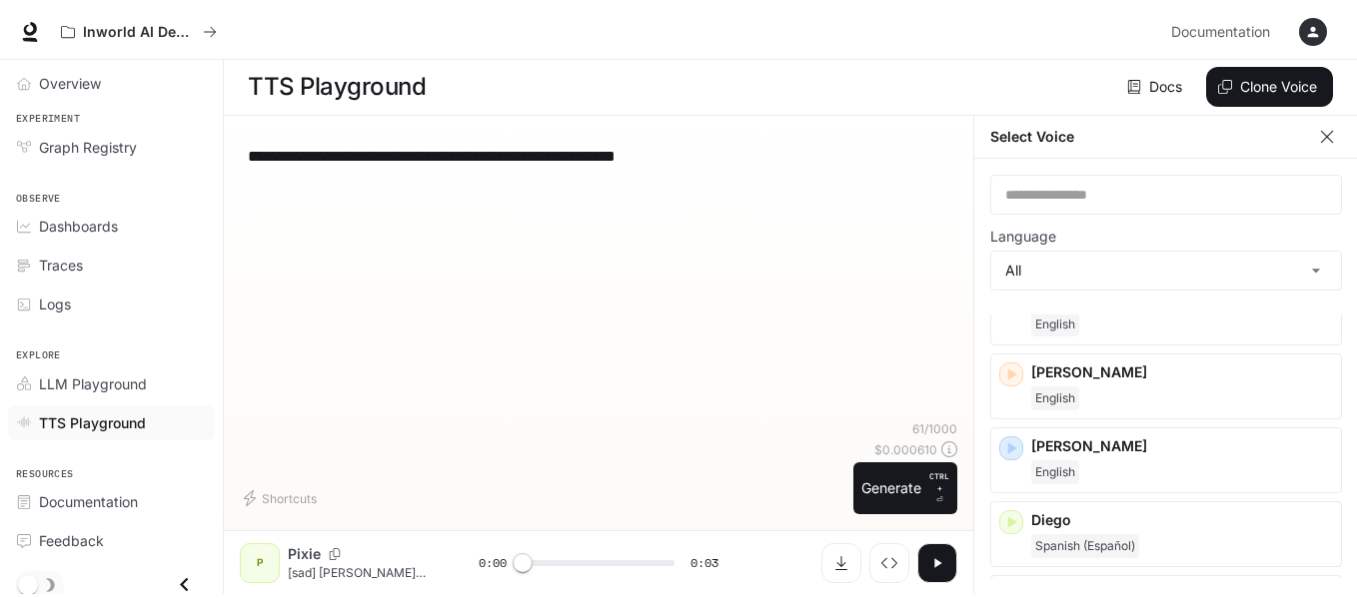
scroll to position [372, 0]
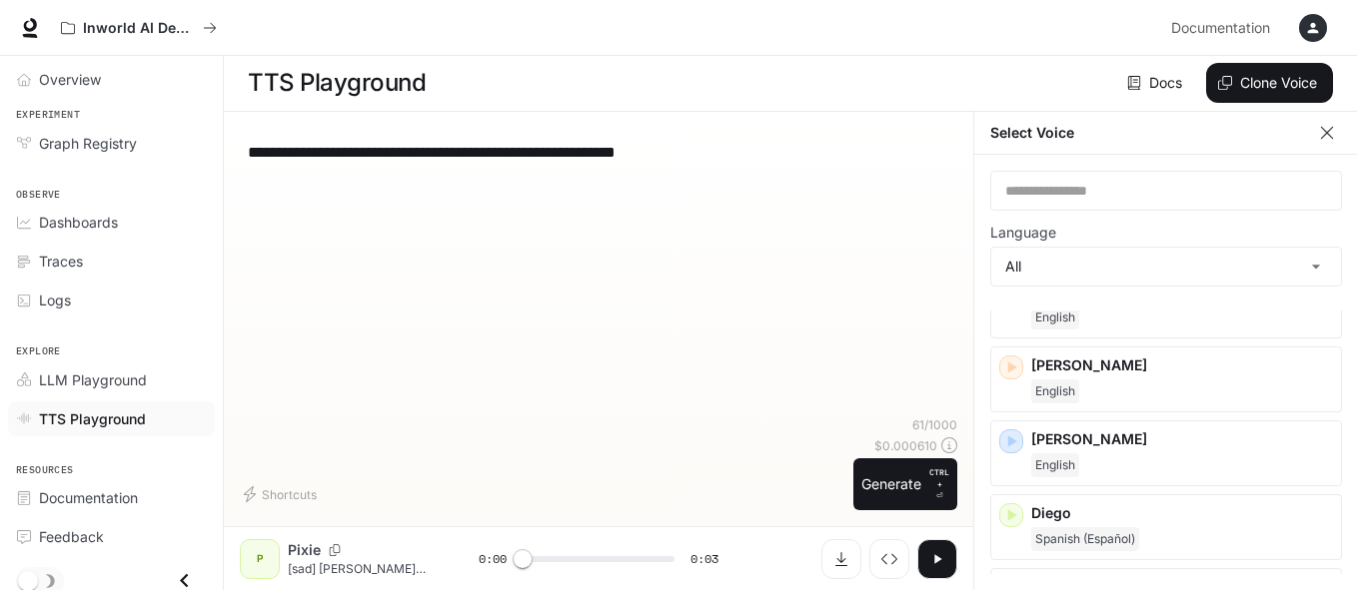
click at [1113, 461] on div "English" at bounding box center [1182, 466] width 302 height 24
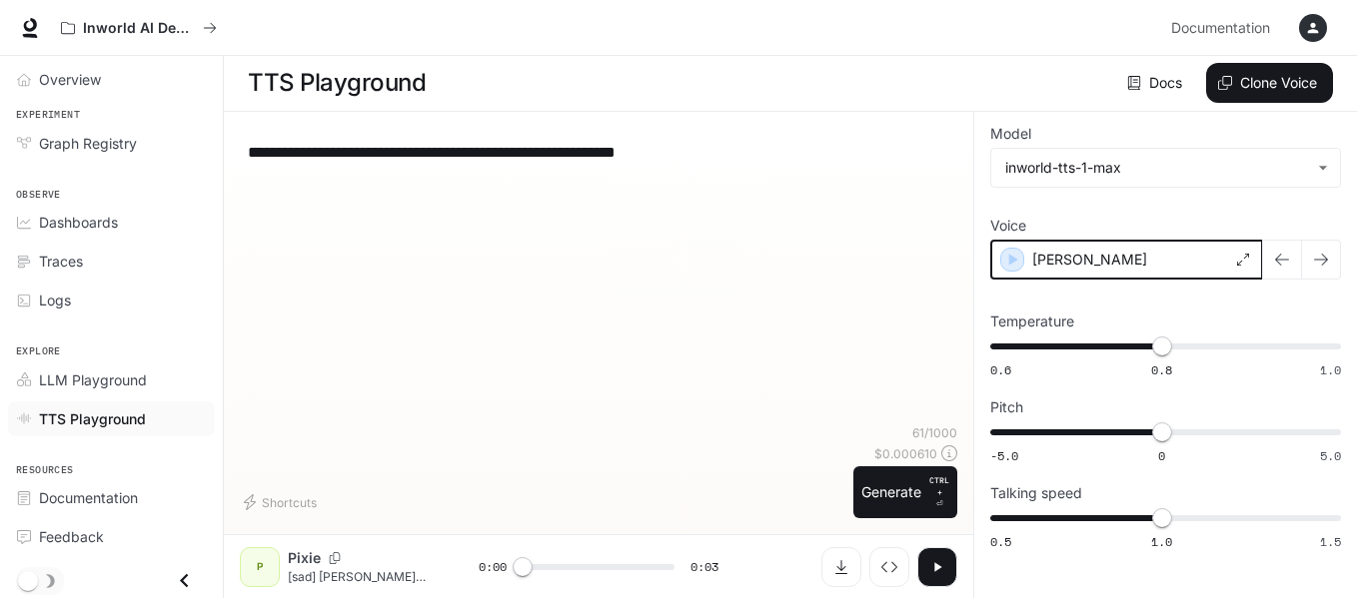
click at [1008, 259] on icon "button" at bounding box center [1012, 260] width 20 height 20
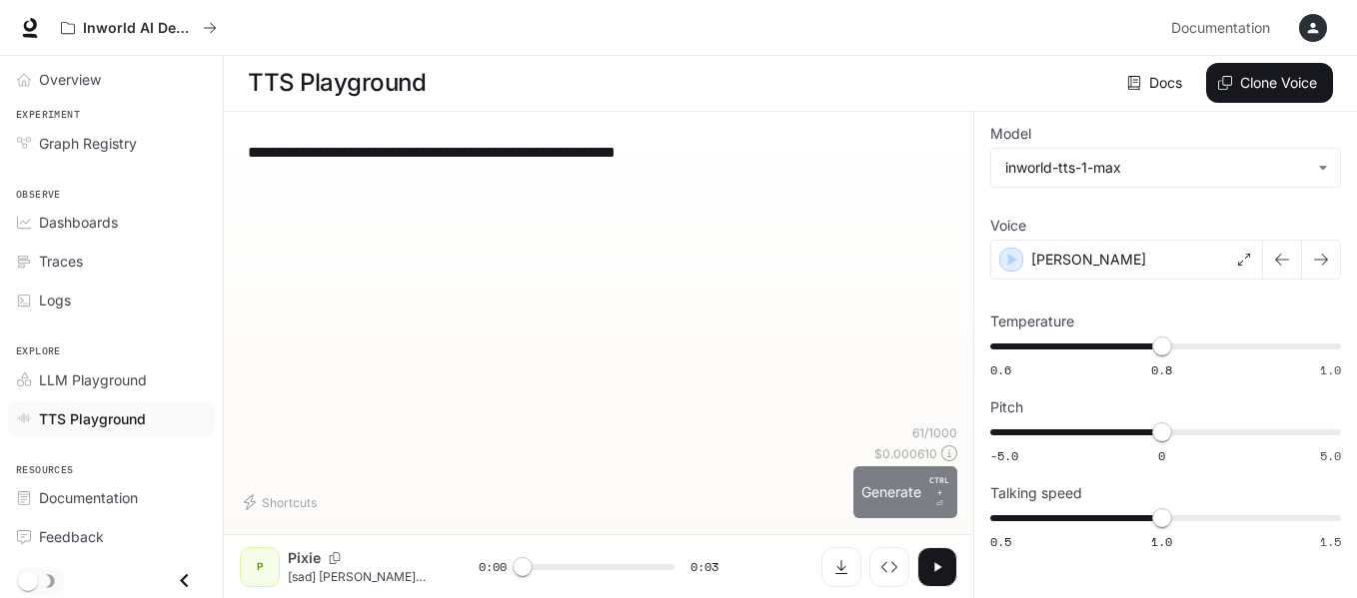
click at [920, 481] on button "Generate CTRL + ⏎" at bounding box center [905, 493] width 104 height 52
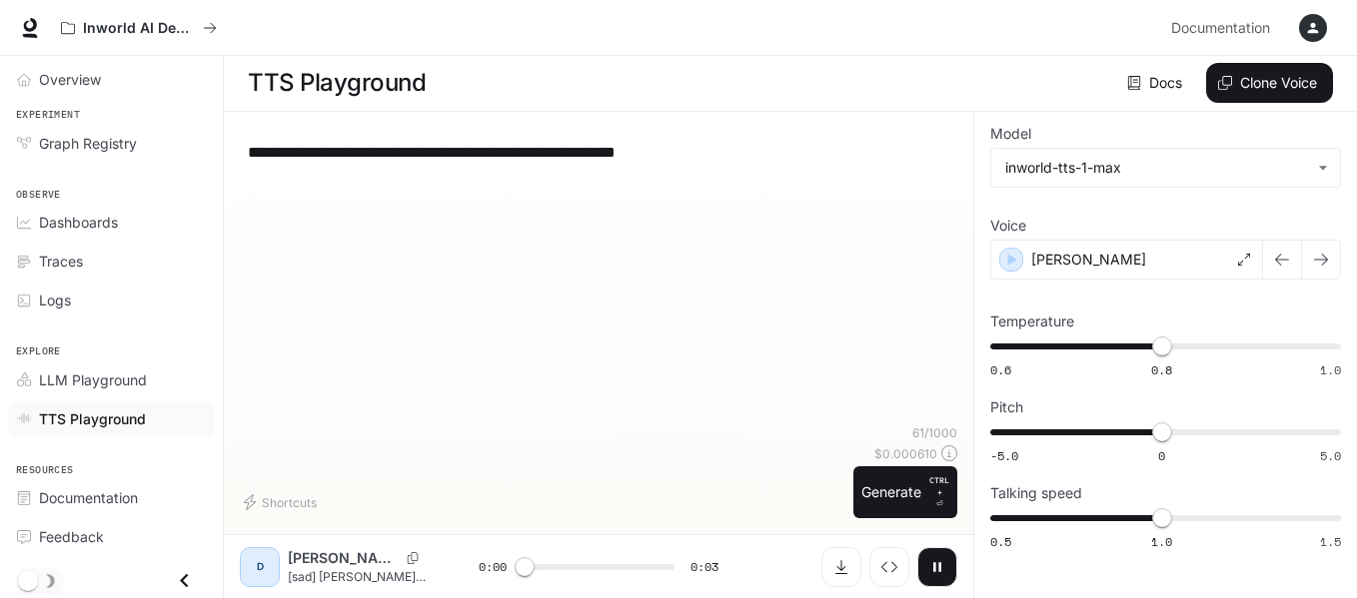
click at [812, 207] on div "**********" at bounding box center [598, 276] width 717 height 297
click at [382, 502] on div "Shortcuts" at bounding box center [542, 503] width 605 height 32
click at [352, 411] on div "**********" at bounding box center [598, 331] width 717 height 407
click at [916, 495] on button "Generate CTRL + ⏎" at bounding box center [905, 493] width 104 height 52
click at [696, 368] on div "**********" at bounding box center [598, 276] width 717 height 297
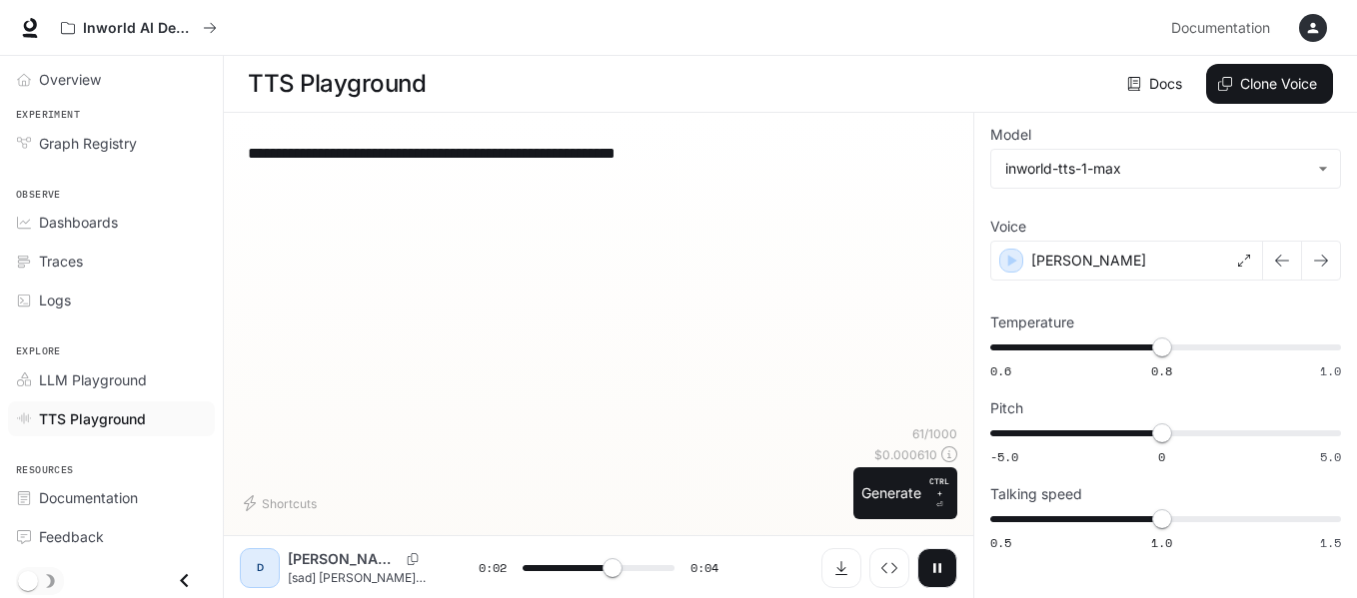
scroll to position [1, 0]
type input "*"
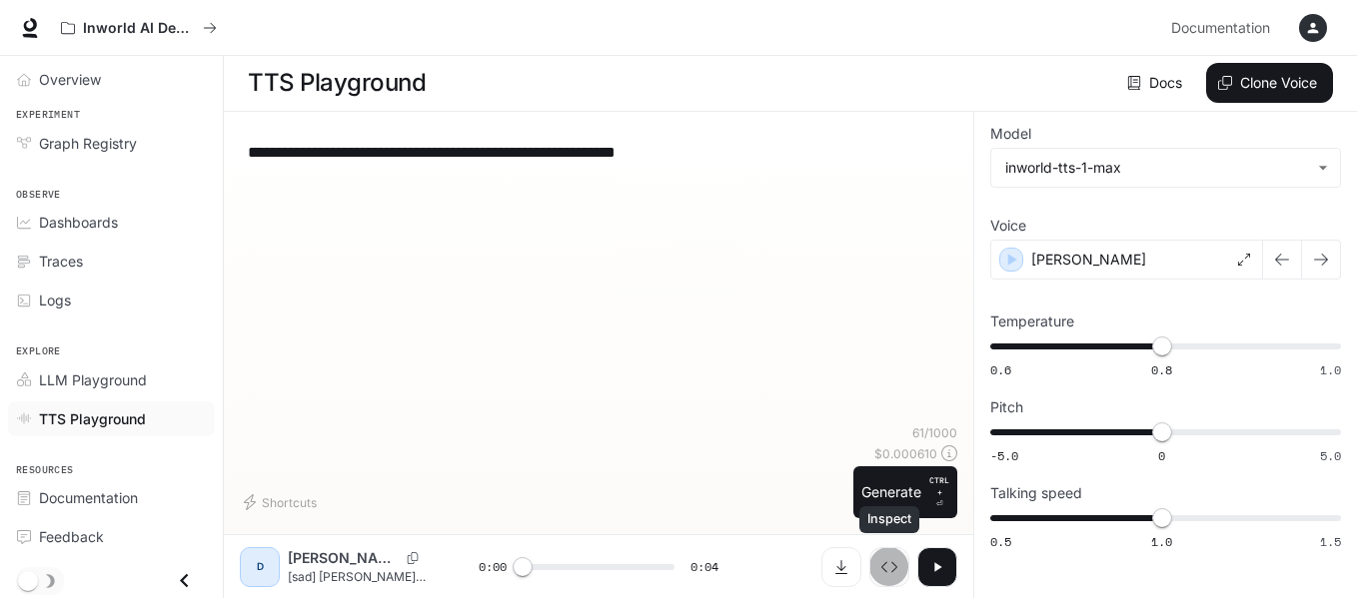
click at [885, 570] on icon "Inspect" at bounding box center [889, 566] width 16 height 11
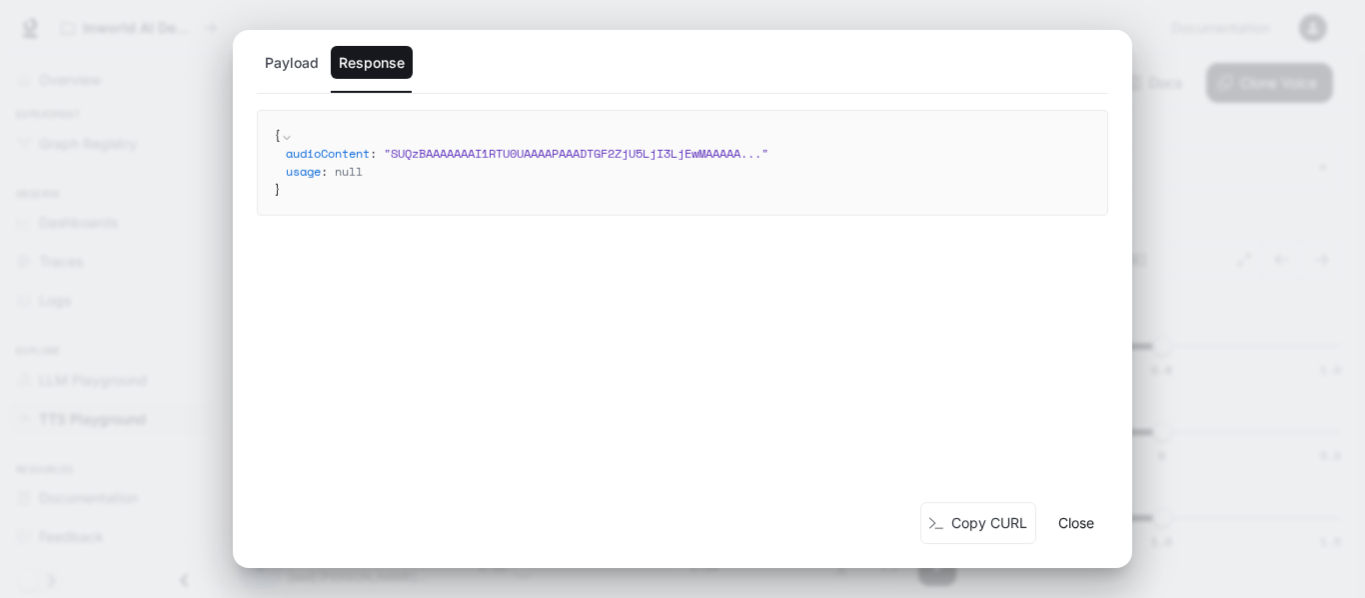
click at [725, 258] on div "{ audioContent : " SUQzBAAAAAAAI1RTU0UAAAAPAAADTGF2ZjU5LjI3LjEwMAAAAA ... " usa…" at bounding box center [682, 306] width 899 height 393
drag, startPoint x: 803, startPoint y: 127, endPoint x: 350, endPoint y: 134, distance: 453.6
click at [350, 134] on code "{ audioContent : " SUQzBAAAAAAAI1RTU0UAAAAPAAADTGF2ZjU5LjI3LjEwMAAAAA ... " usa…" at bounding box center [682, 163] width 817 height 72
click at [1075, 540] on button "Close" at bounding box center [1076, 523] width 64 height 40
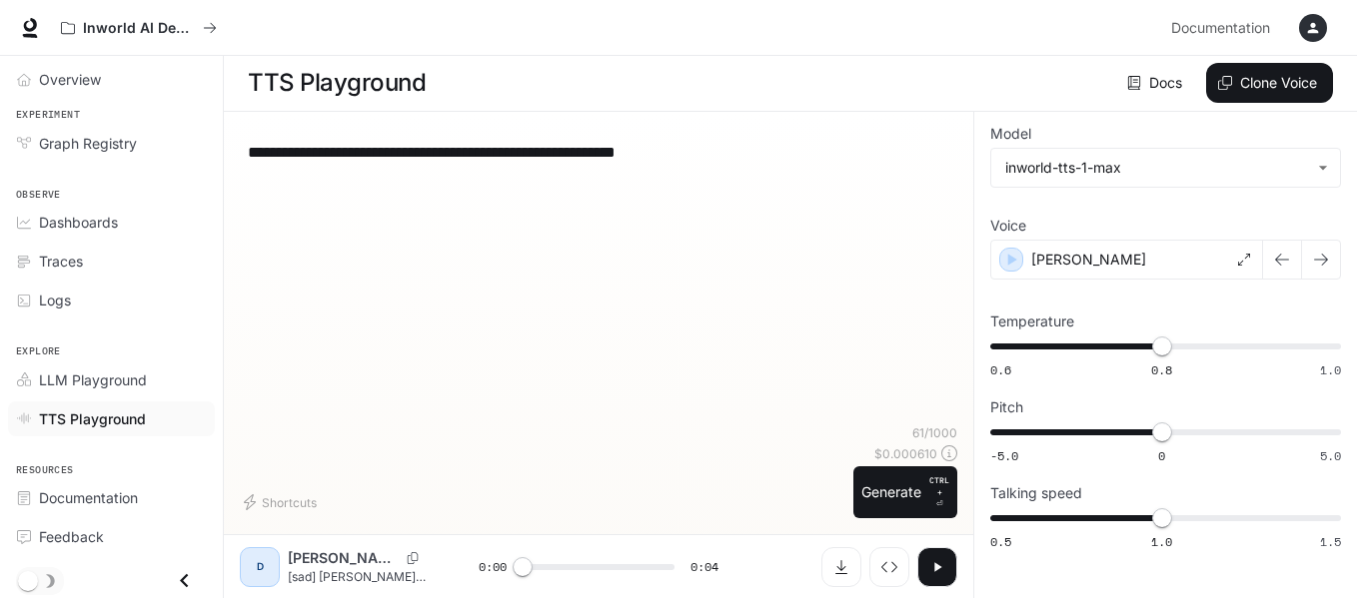
click at [1079, 555] on div "**********" at bounding box center [1165, 355] width 384 height 487
click at [29, 380] on icon "LLM Playground" at bounding box center [24, 380] width 14 height 14
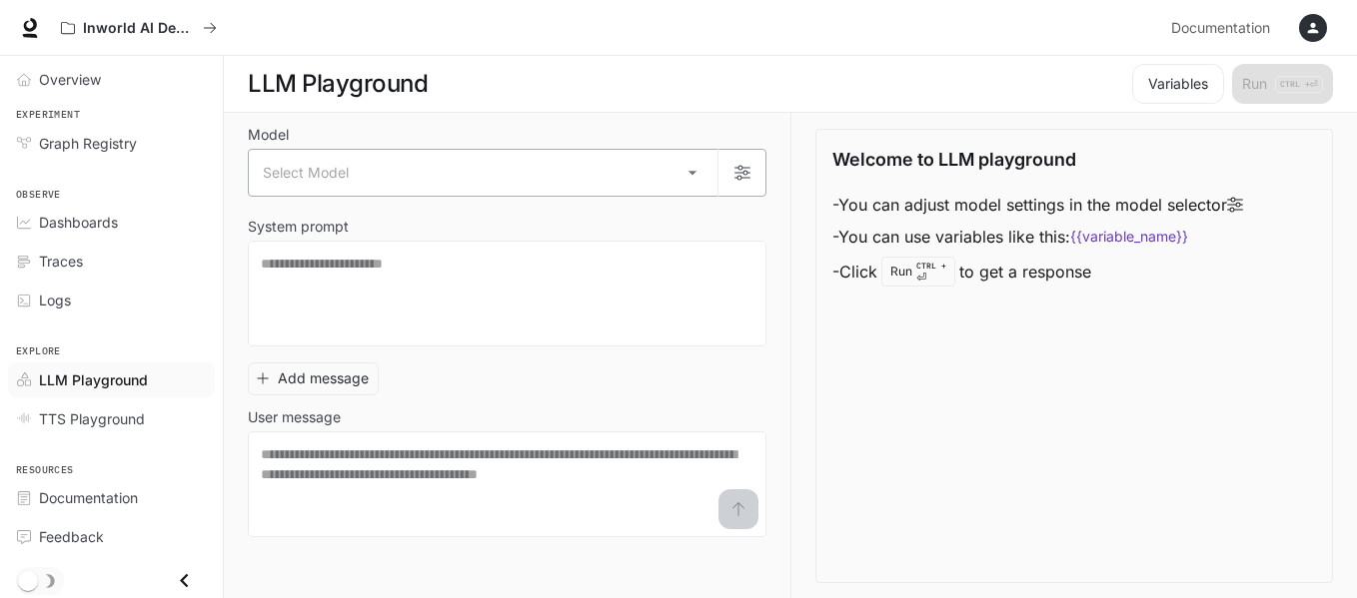
click at [312, 189] on body "Skip to main content Inworld AI Demos Documentation Documentation Portal Overvi…" at bounding box center [678, 299] width 1357 height 599
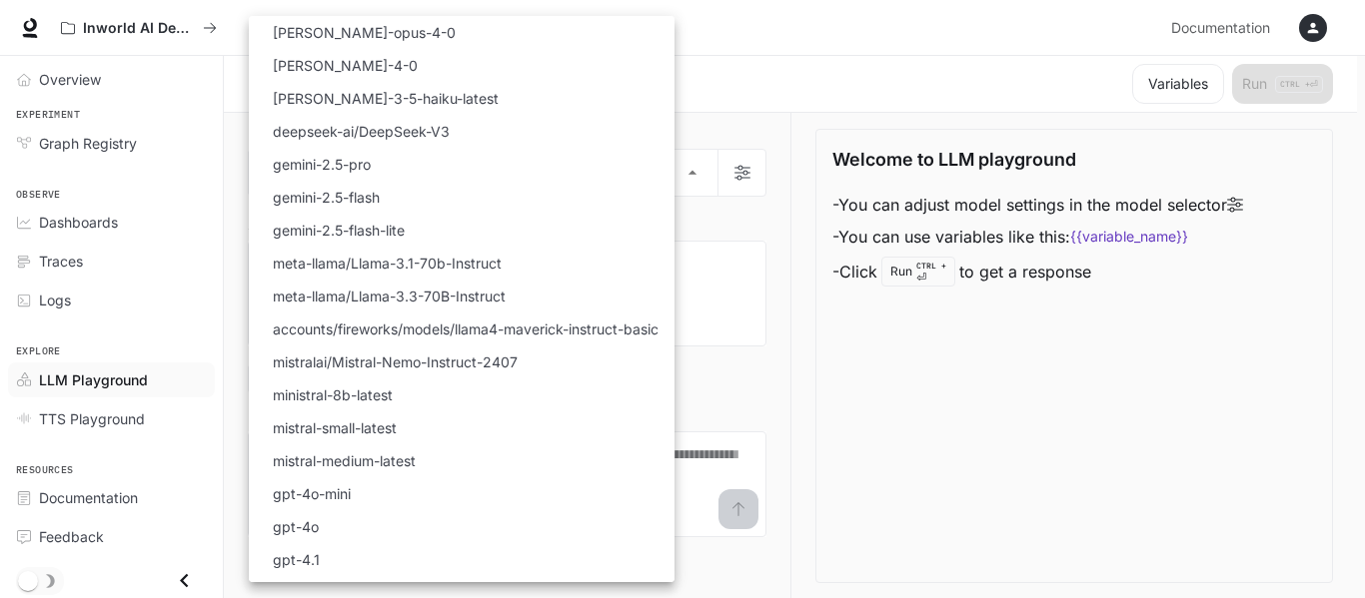
click at [295, 167] on p "gemini-2.5-pro" at bounding box center [322, 164] width 98 height 21
type input "**********"
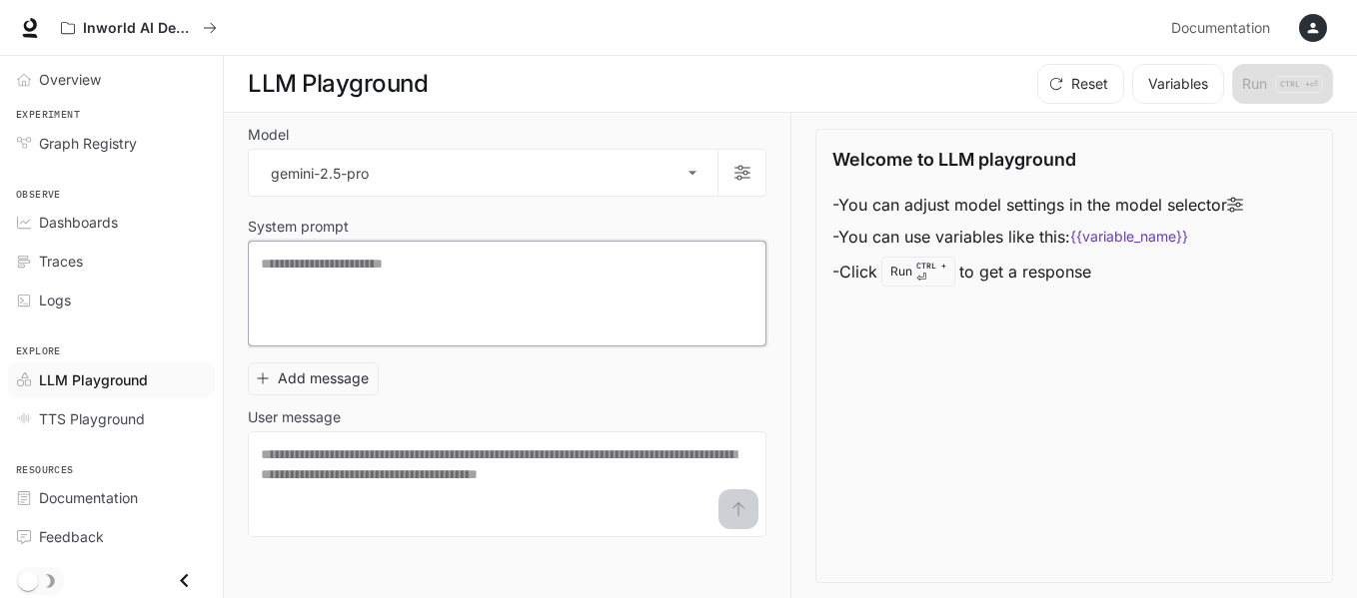
click at [373, 303] on textarea at bounding box center [507, 294] width 493 height 80
type textarea "**********"
click at [332, 458] on textarea at bounding box center [507, 485] width 493 height 80
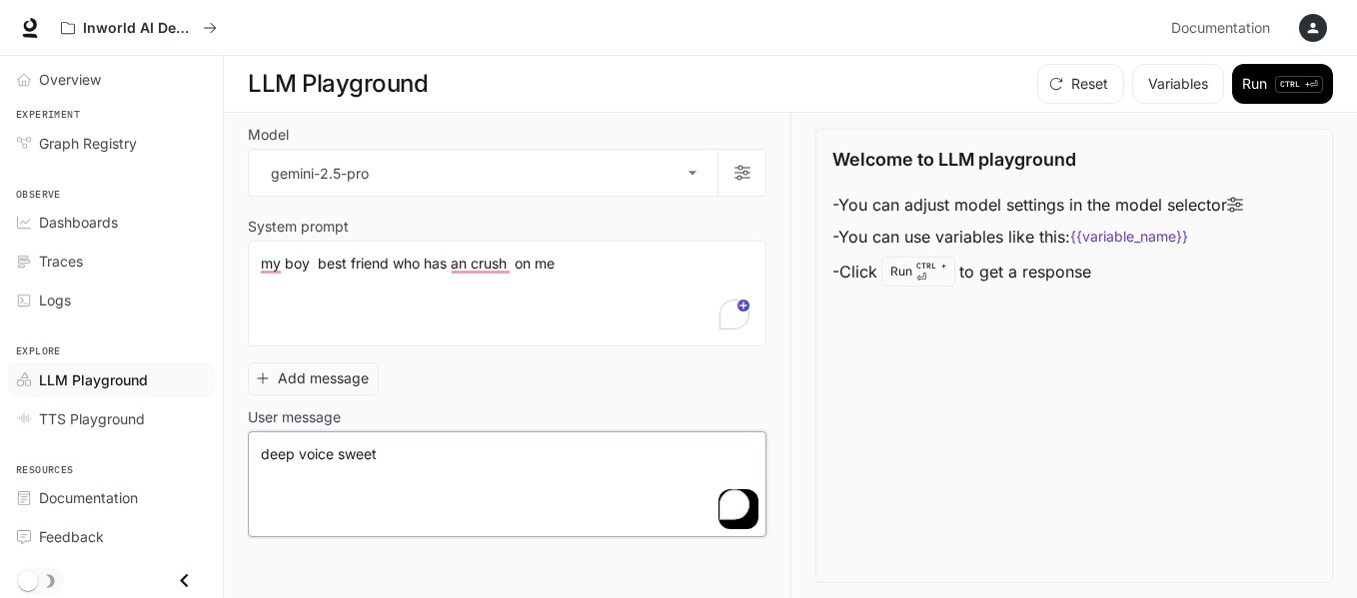
type textarea "**********"
click at [744, 520] on button "submit" at bounding box center [738, 510] width 40 height 40
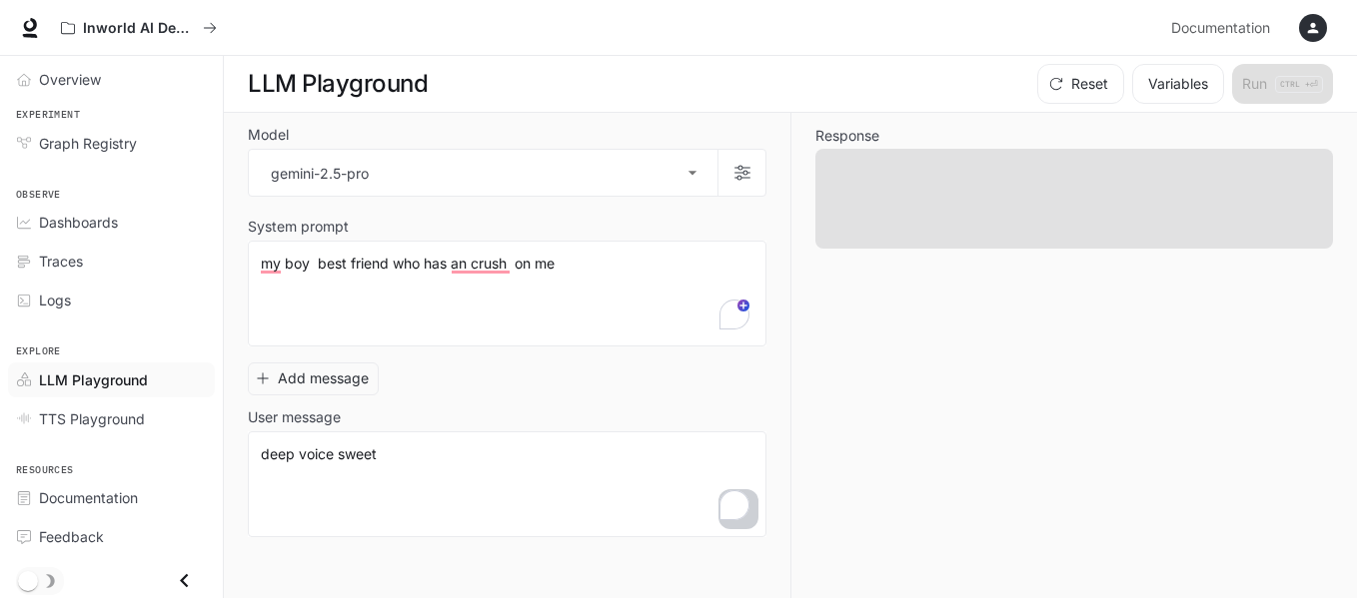
click at [897, 220] on span at bounding box center [1073, 199] width 517 height 100
click at [897, 215] on span at bounding box center [1073, 199] width 517 height 100
click at [510, 319] on textarea "**********" at bounding box center [507, 293] width 493 height 80
click at [349, 384] on button "Add message" at bounding box center [313, 378] width 131 height 33
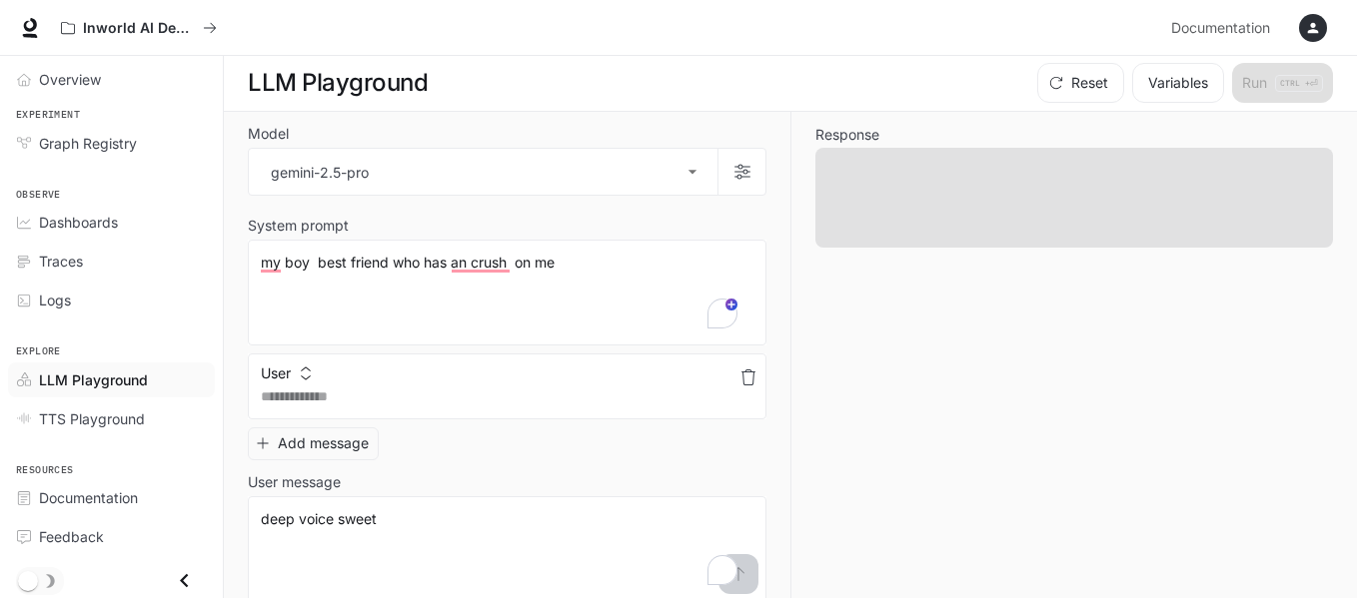
click at [741, 370] on icon "button" at bounding box center [748, 378] width 16 height 16
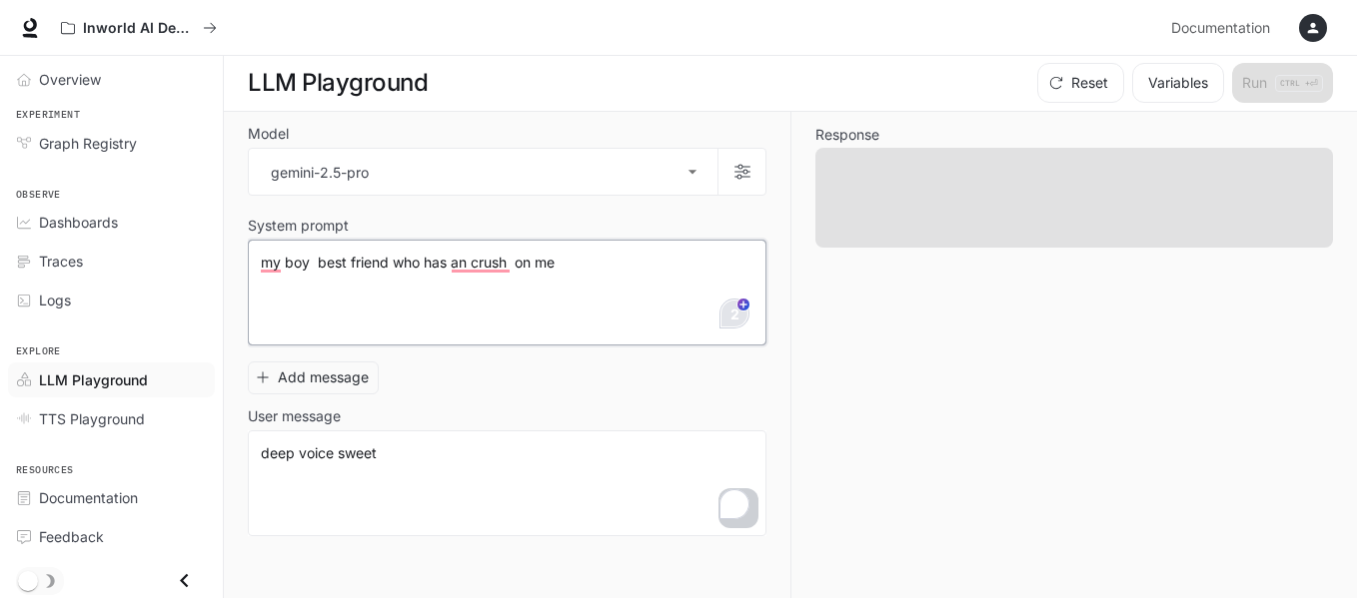
click at [727, 323] on html "**********" at bounding box center [678, 298] width 1357 height 599
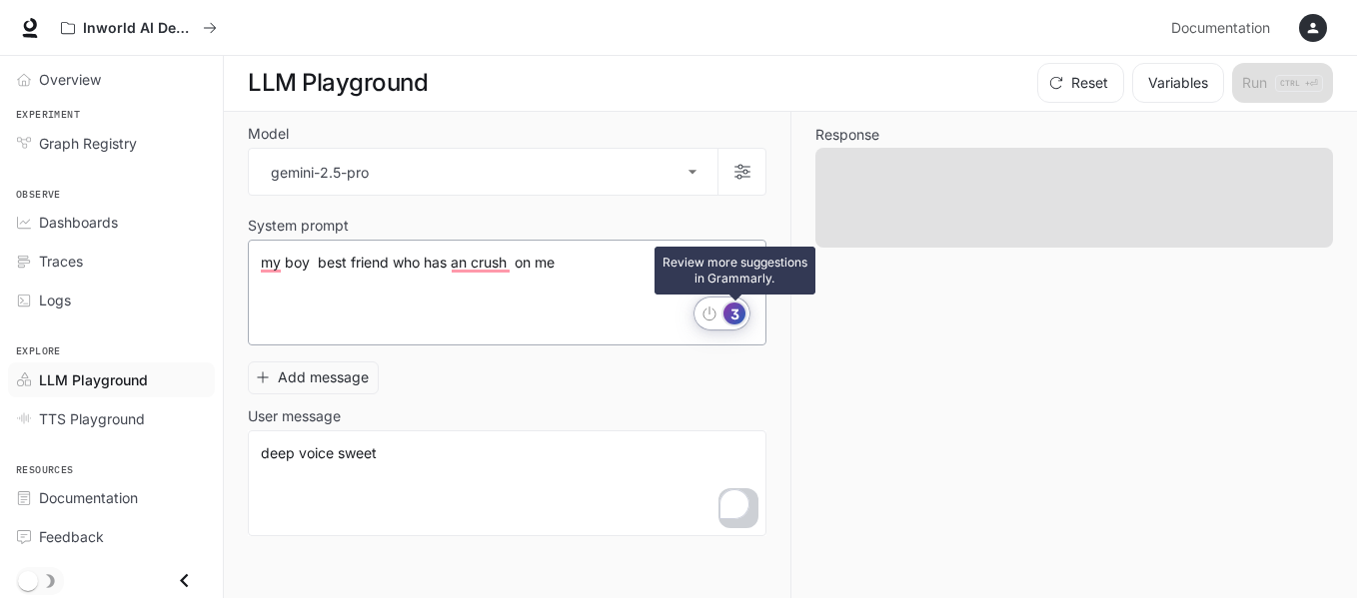
click at [730, 313] on div "3" at bounding box center [734, 314] width 22 height 22
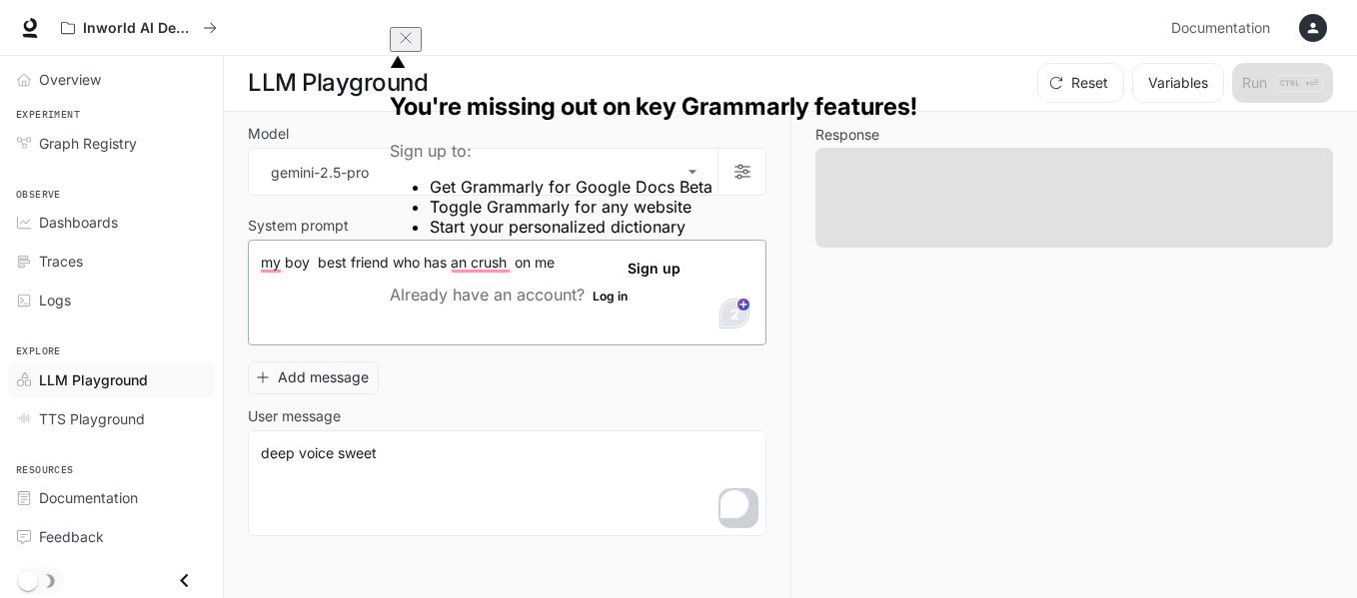
click at [414, 46] on icon "Close" at bounding box center [406, 38] width 16 height 16
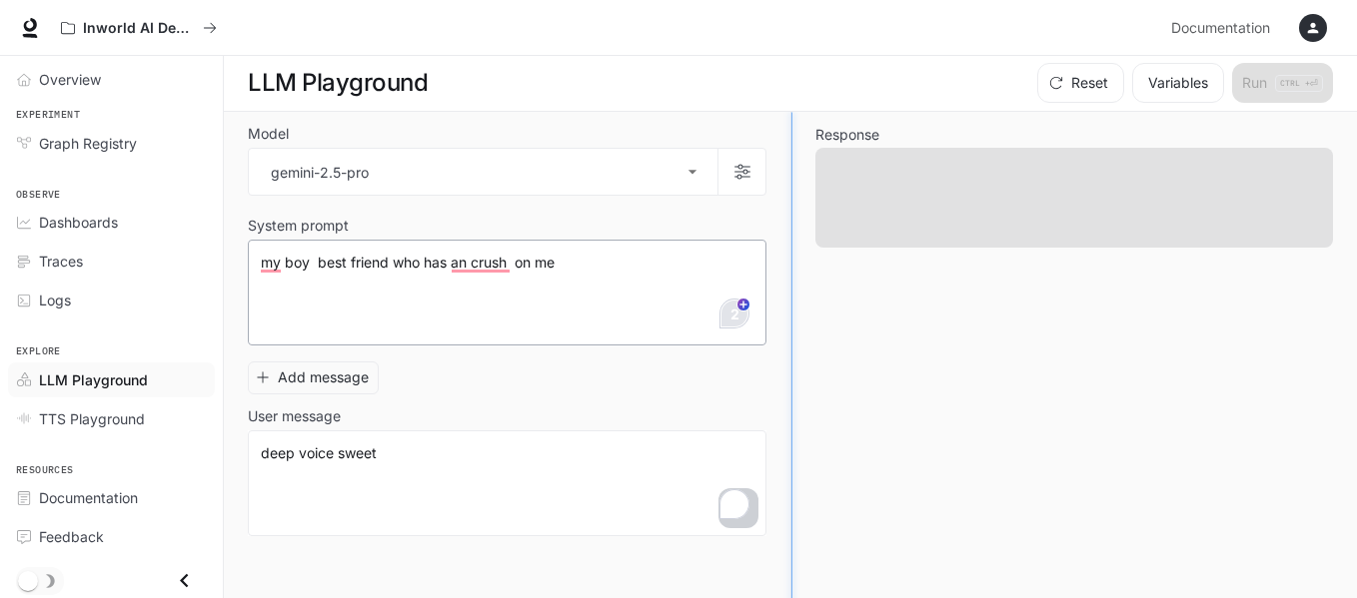
scroll to position [0, 0]
click at [907, 200] on span at bounding box center [1073, 199] width 517 height 100
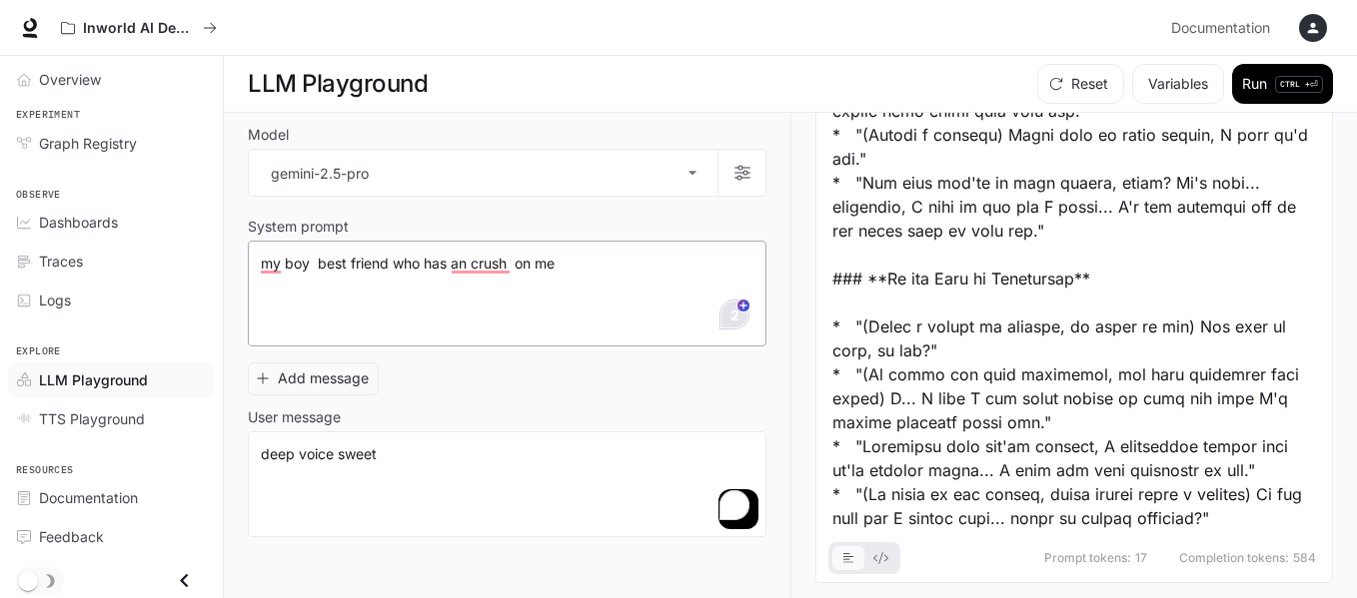
scroll to position [1, 0]
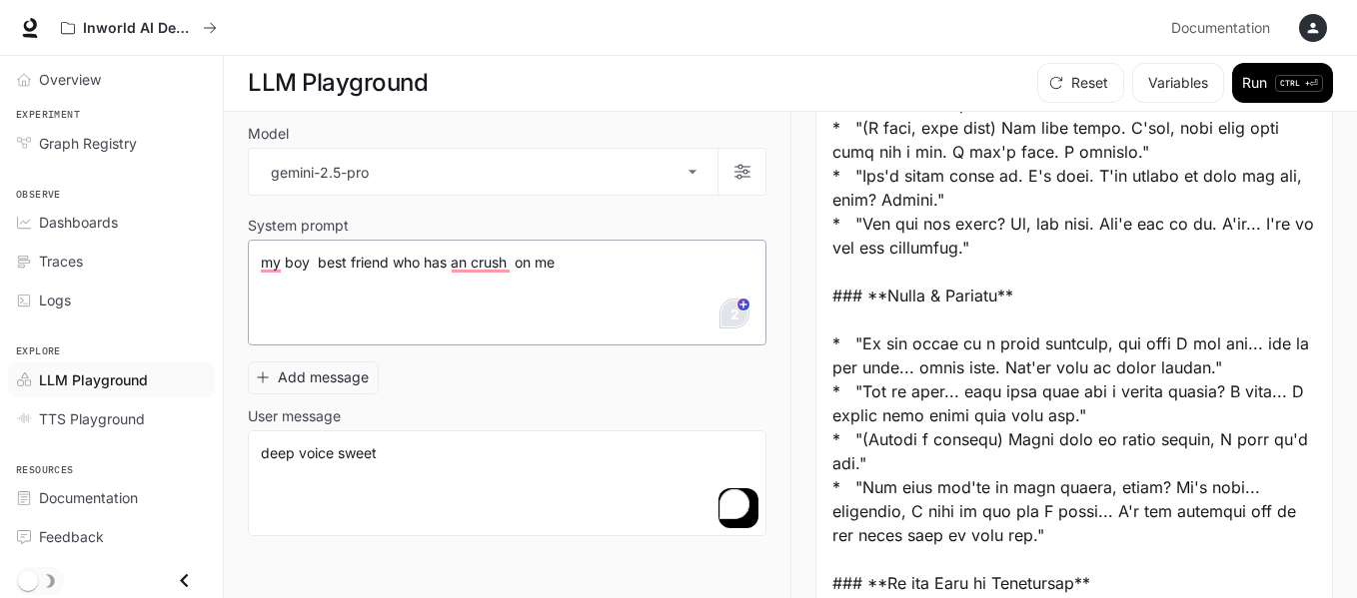
click at [1210, 392] on div at bounding box center [1074, 211] width 484 height 1247
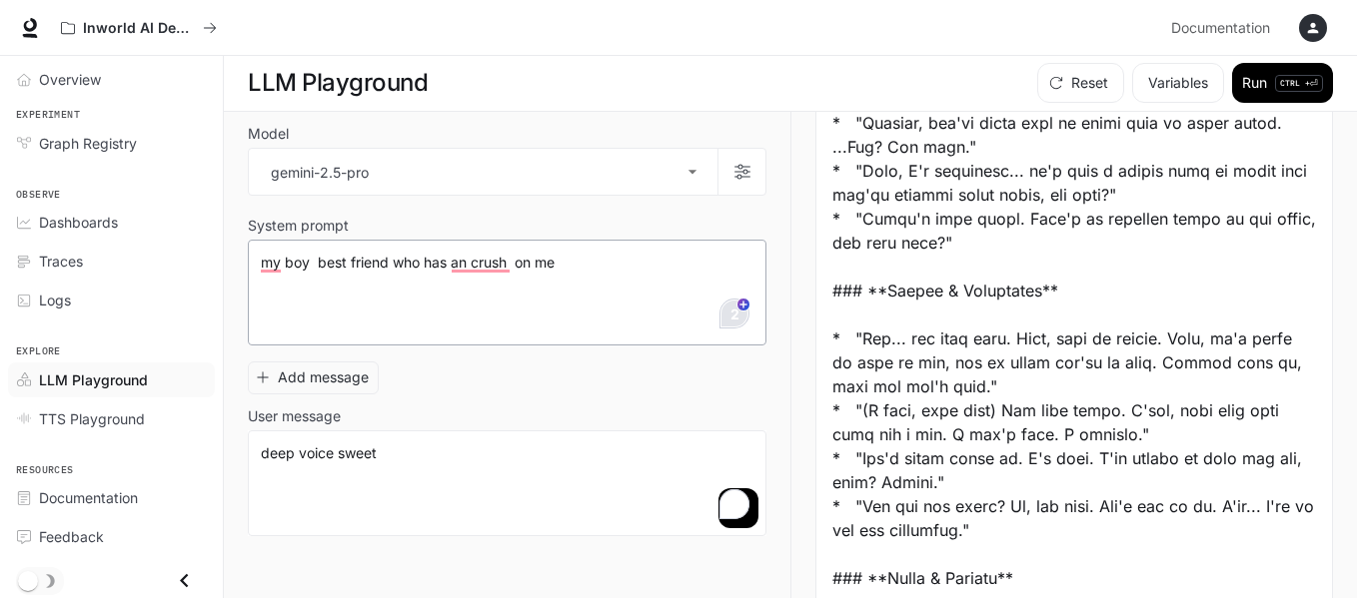
scroll to position [287, 0]
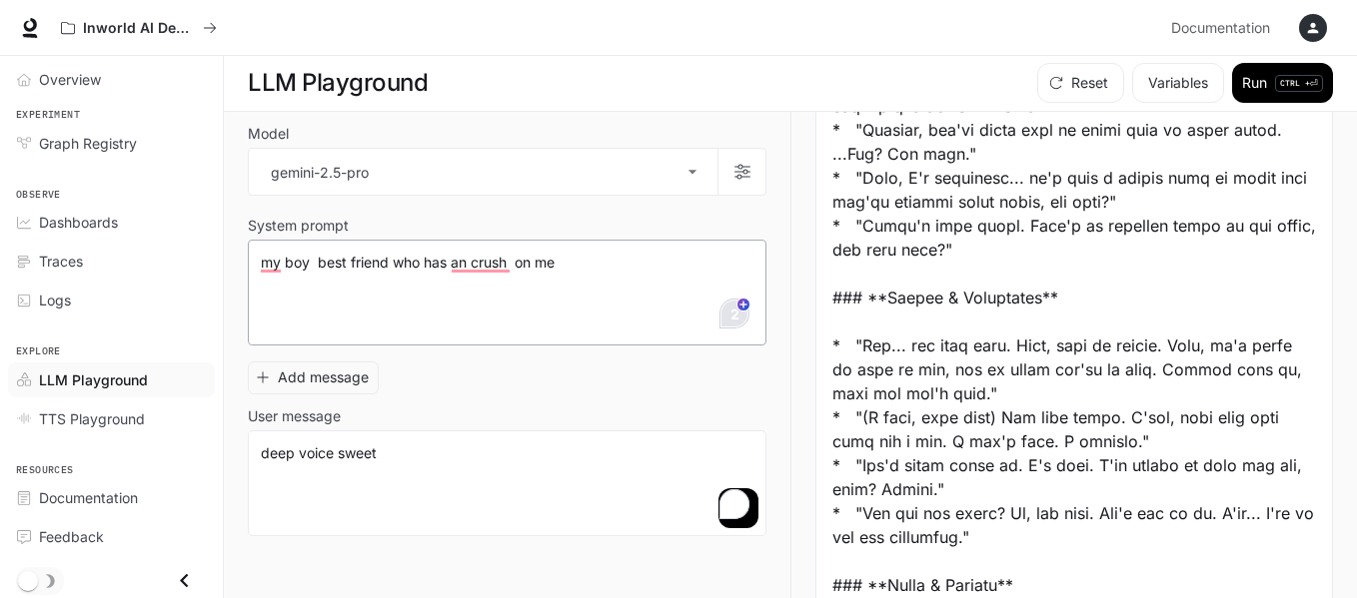
click at [907, 289] on div at bounding box center [1074, 501] width 484 height 1247
click at [909, 290] on div at bounding box center [1074, 501] width 484 height 1247
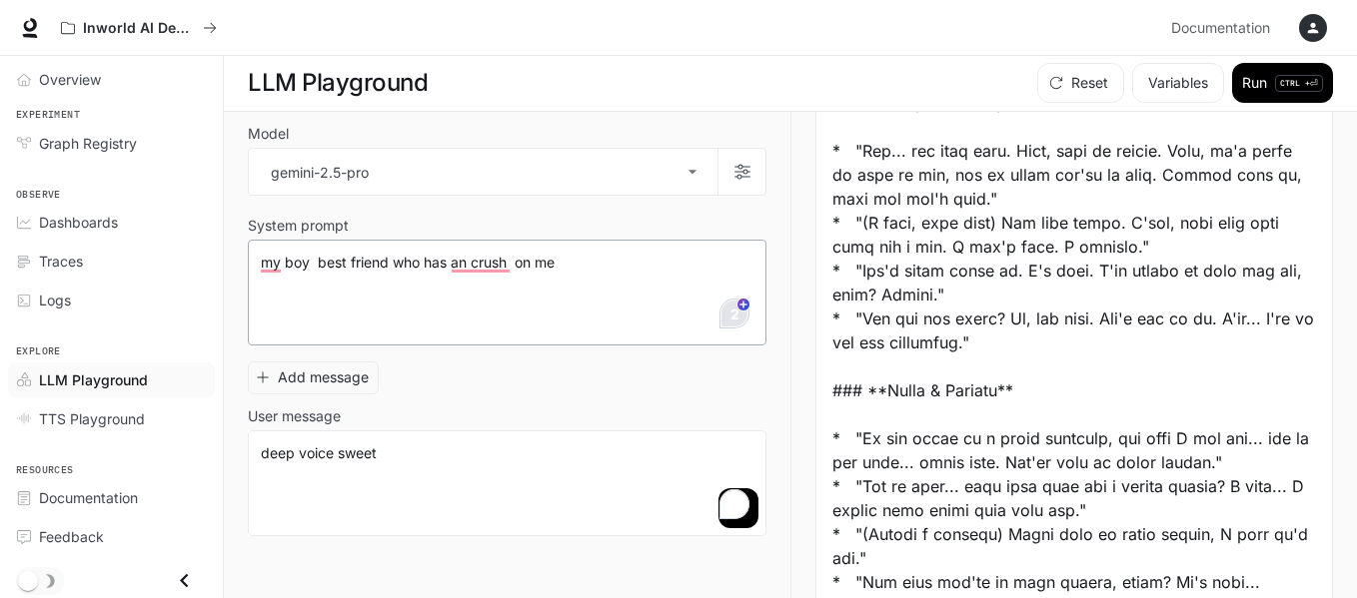
scroll to position [882, 0]
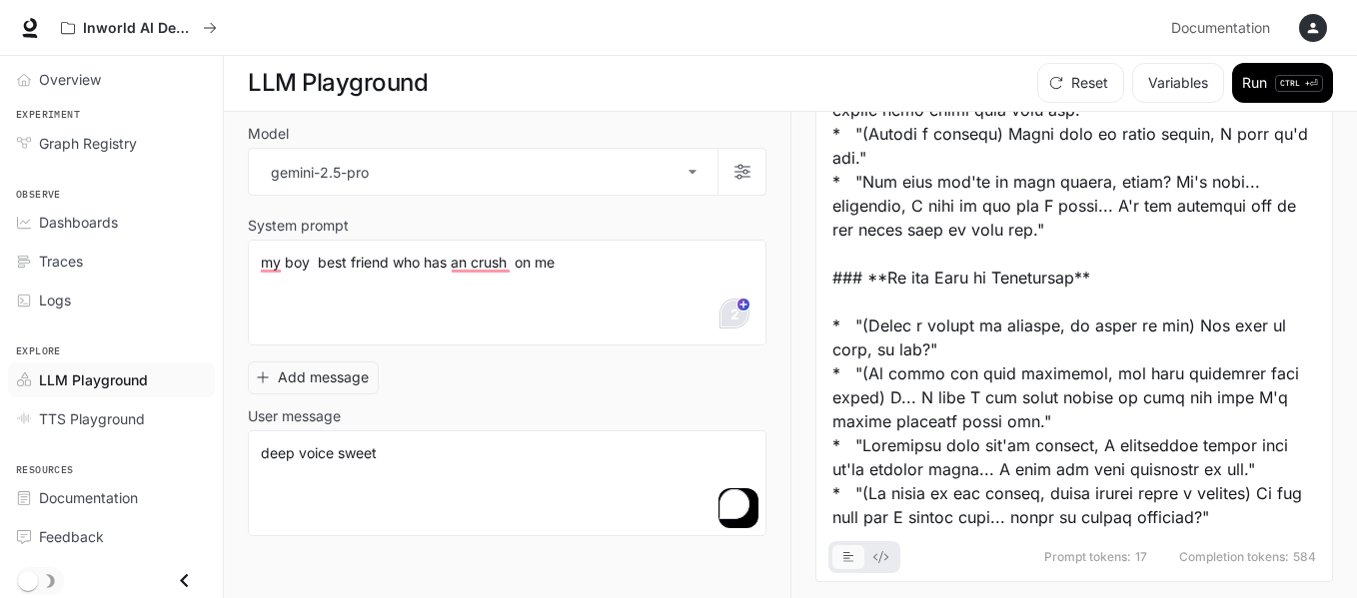
click at [1220, 559] on span "Completion tokens:" at bounding box center [1234, 557] width 110 height 12
click at [871, 542] on div at bounding box center [864, 557] width 72 height 32
click at [1243, 86] on button "Run CTRL + ⏎" at bounding box center [1282, 83] width 101 height 40
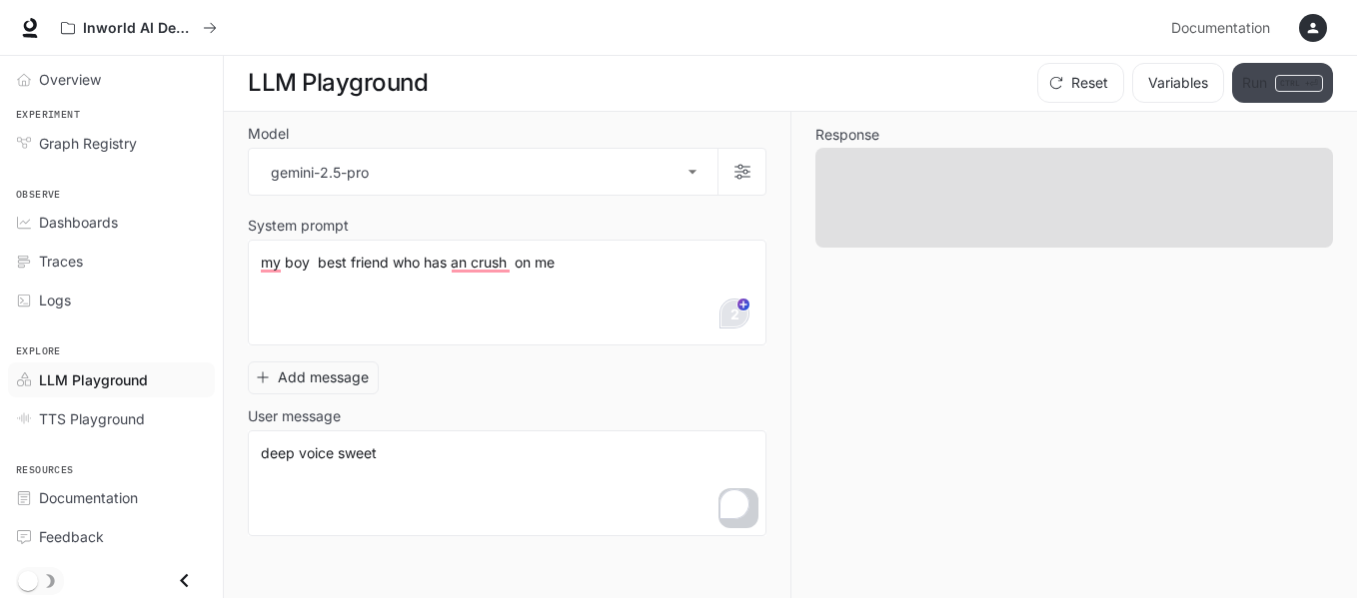
scroll to position [0, 0]
click at [1221, 144] on section "Response" at bounding box center [1073, 188] width 517 height 120
